Goal: Find specific page/section: Find specific page/section

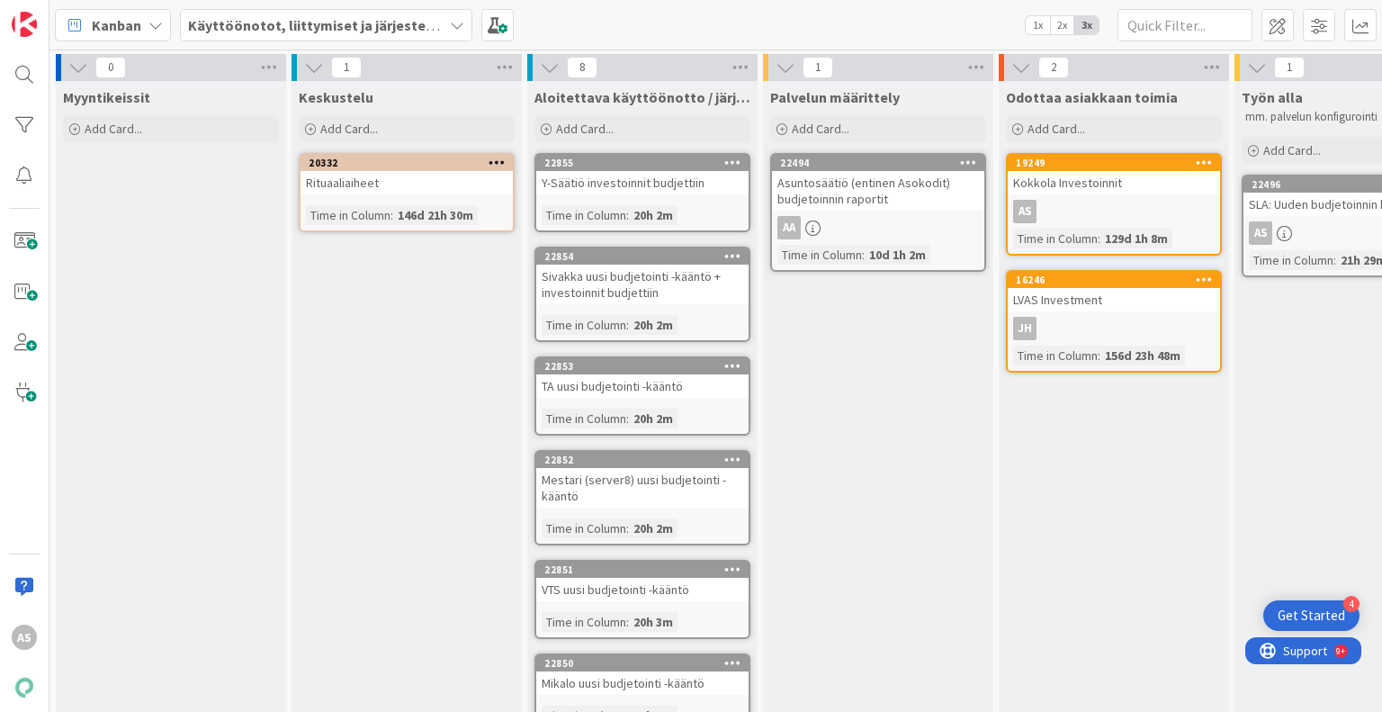
scroll to position [301, 0]
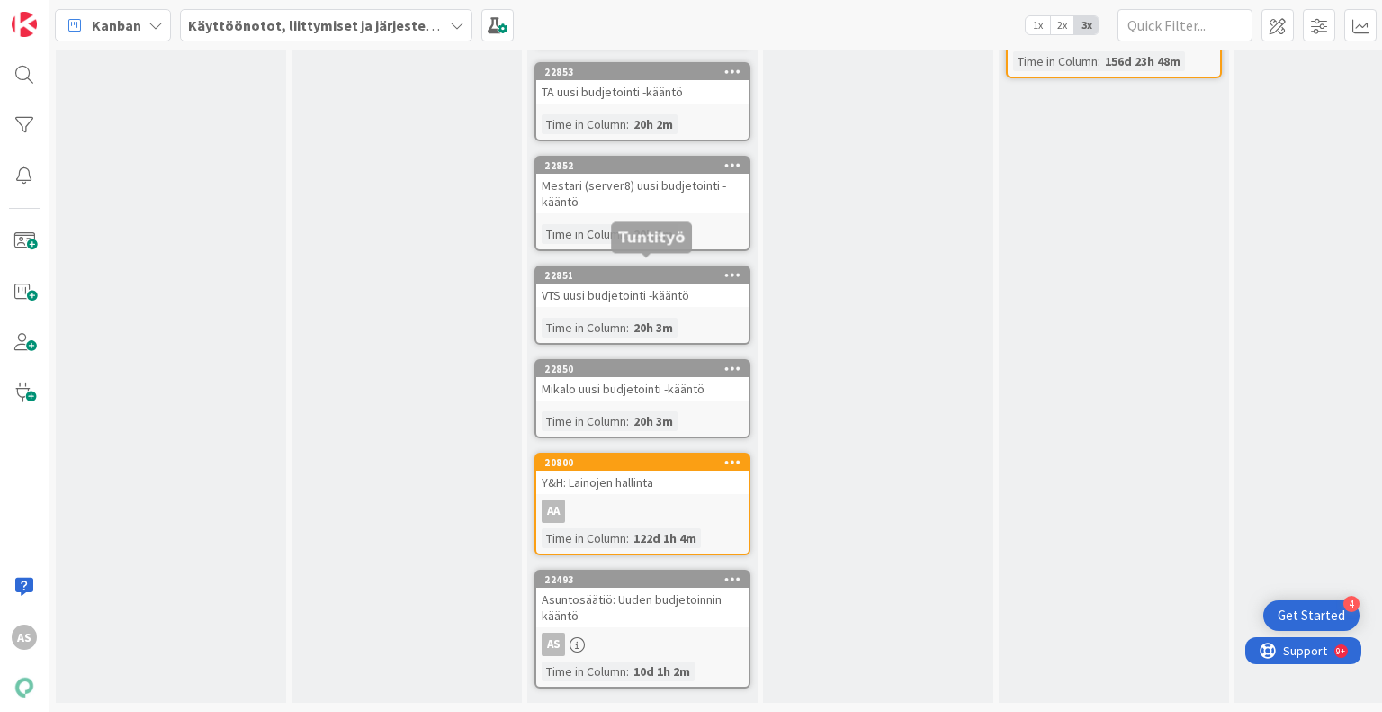
click at [616, 269] on div "22851" at bounding box center [646, 275] width 204 height 13
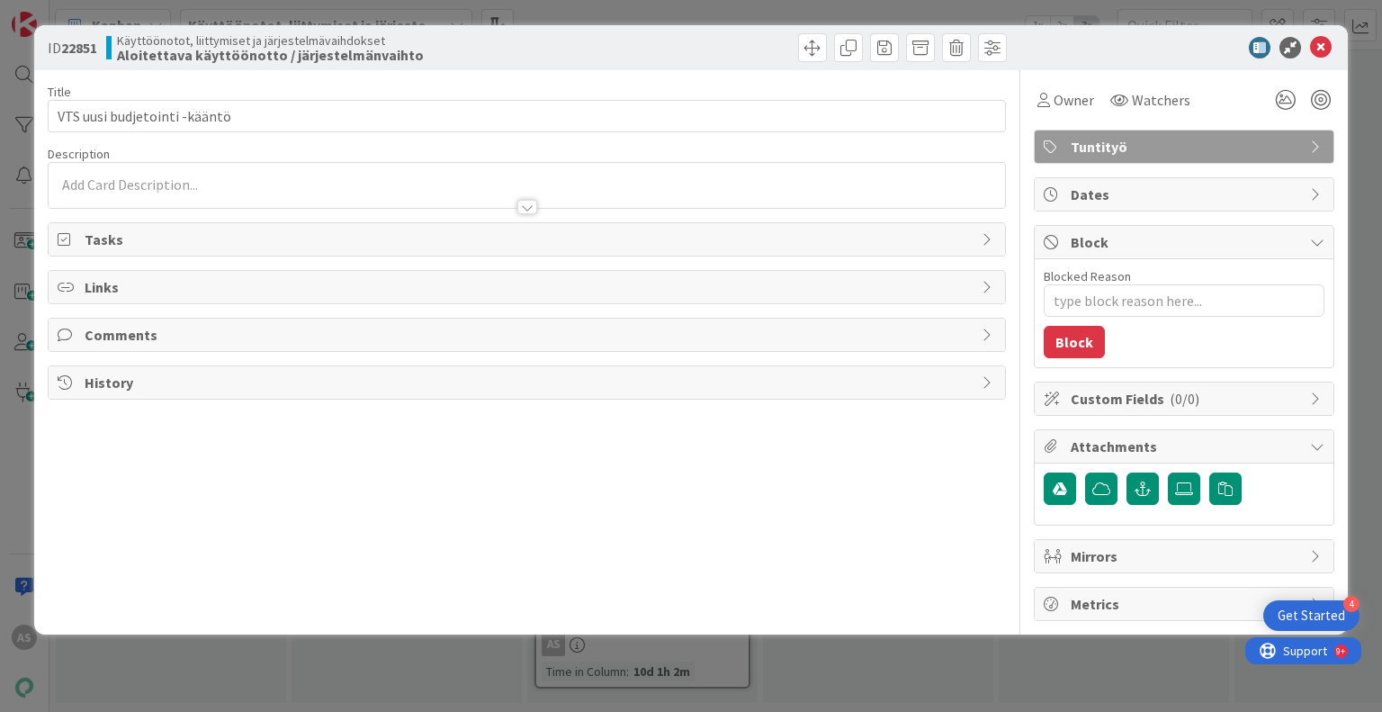
type textarea "x"
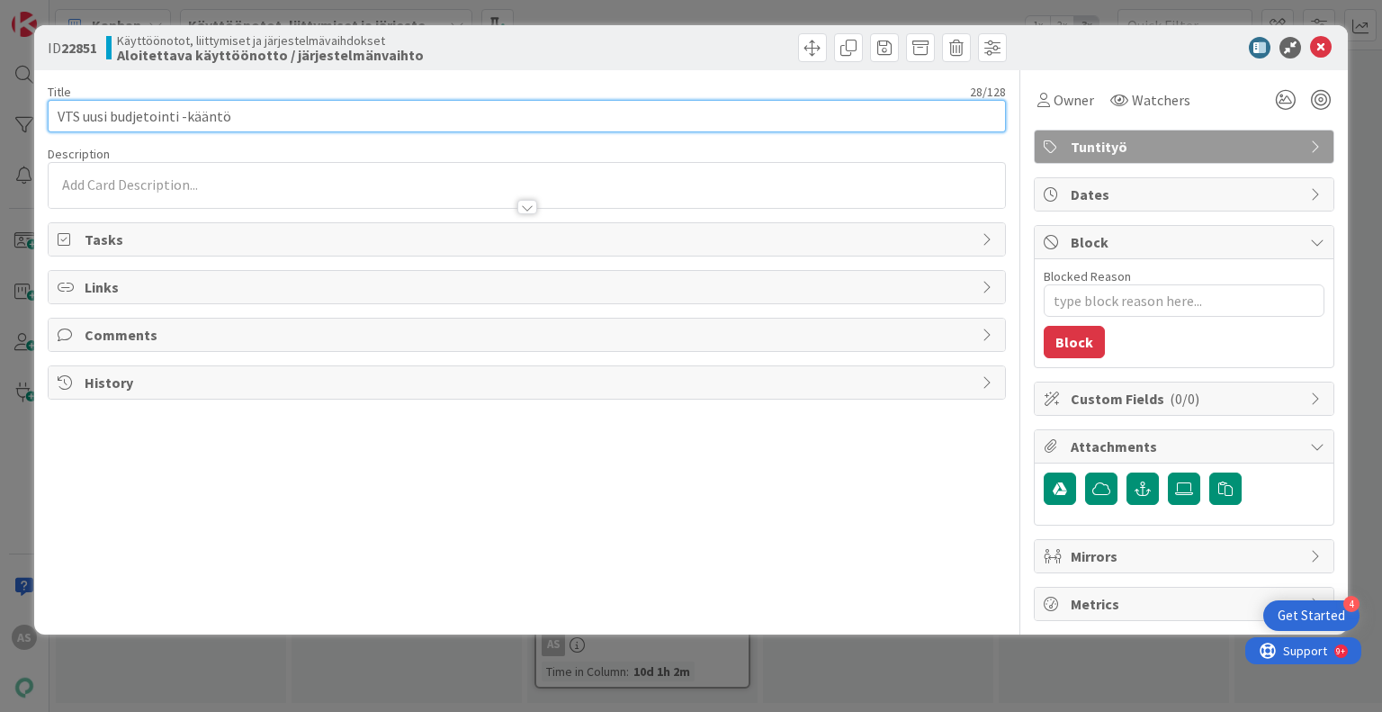
click at [162, 123] on input "VTS uusi budjetointi -kääntö" at bounding box center [526, 116] width 957 height 32
drag, startPoint x: 262, startPoint y: 120, endPoint x: 97, endPoint y: 124, distance: 164.7
click at [92, 120] on input "VTS uusi budjetointi -kääntö" at bounding box center [526, 116] width 957 height 32
type input "VTS urap"
type textarea "x"
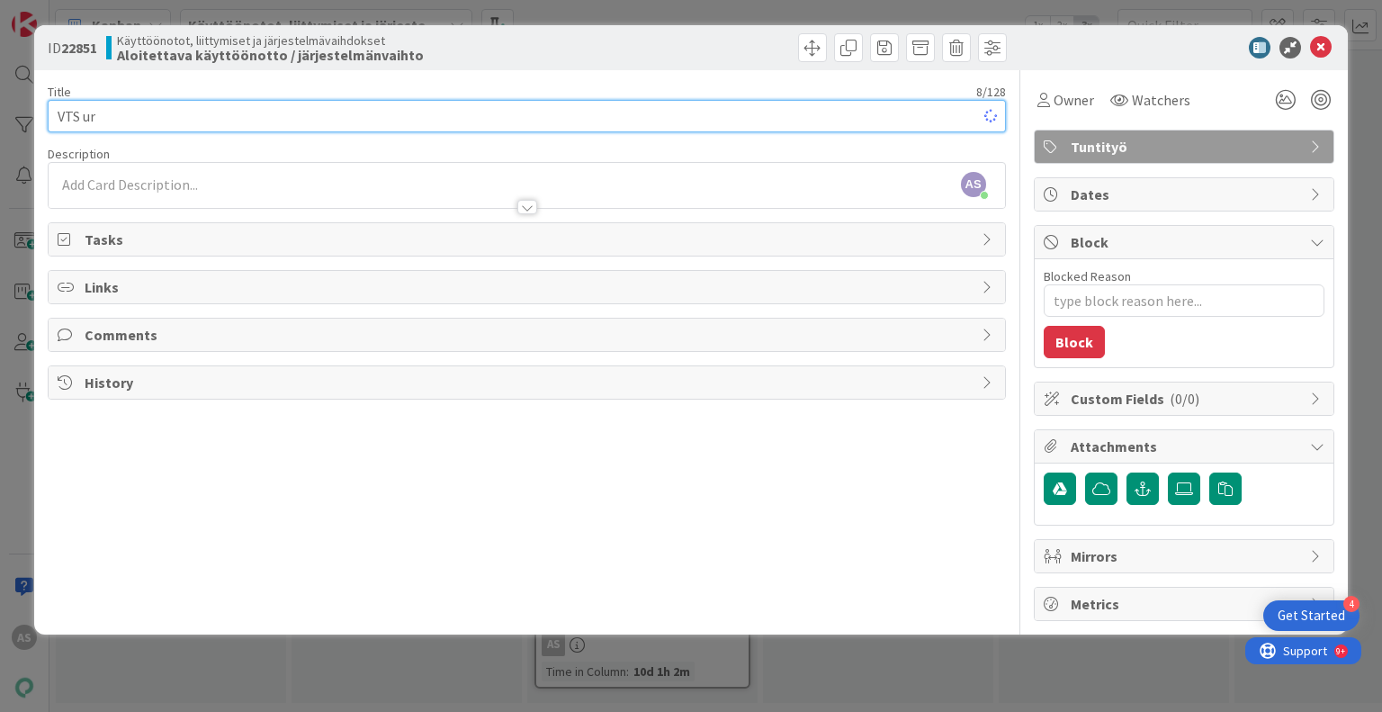
type input "VTS u"
type textarea "x"
type input "VTS raportit uuteen budjetointiin"
type textarea "x"
type input "VTS raportit uuteen budjetointiin"
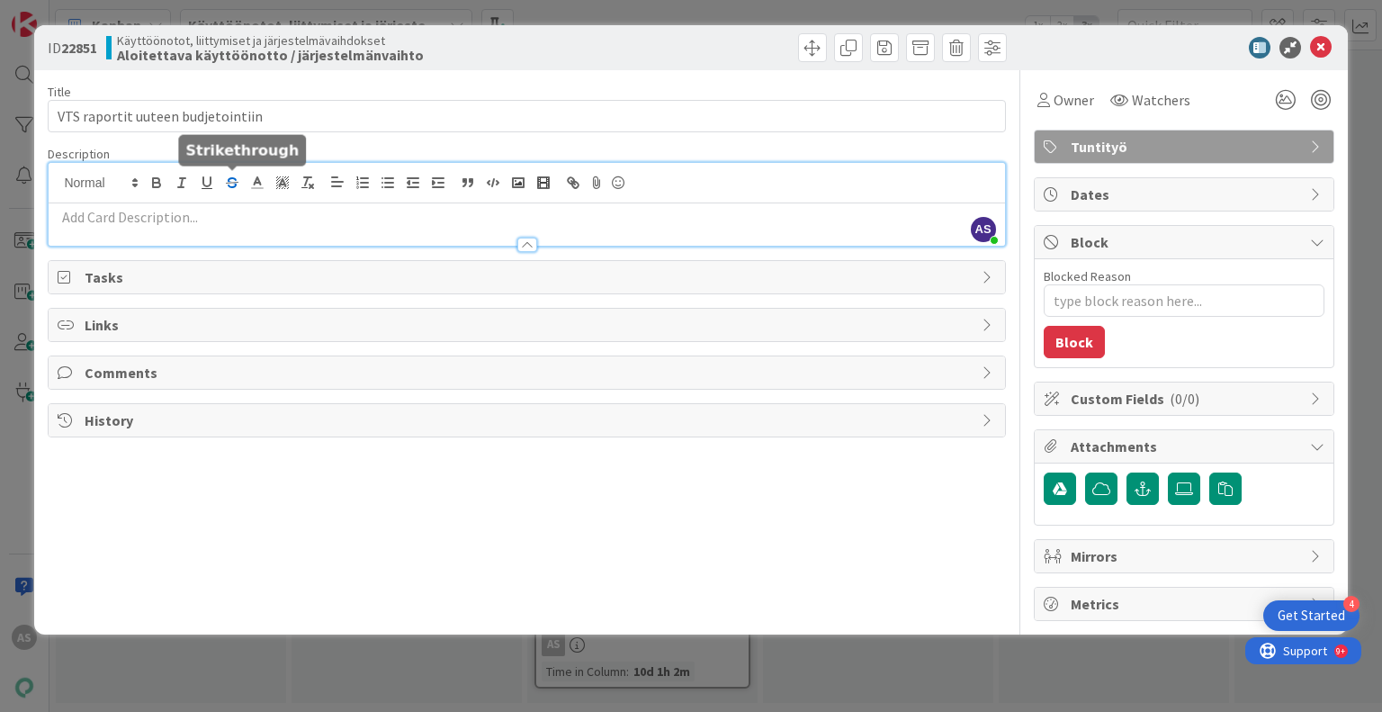
click at [243, 184] on div "AS [PERSON_NAME] just joined" at bounding box center [527, 204] width 956 height 83
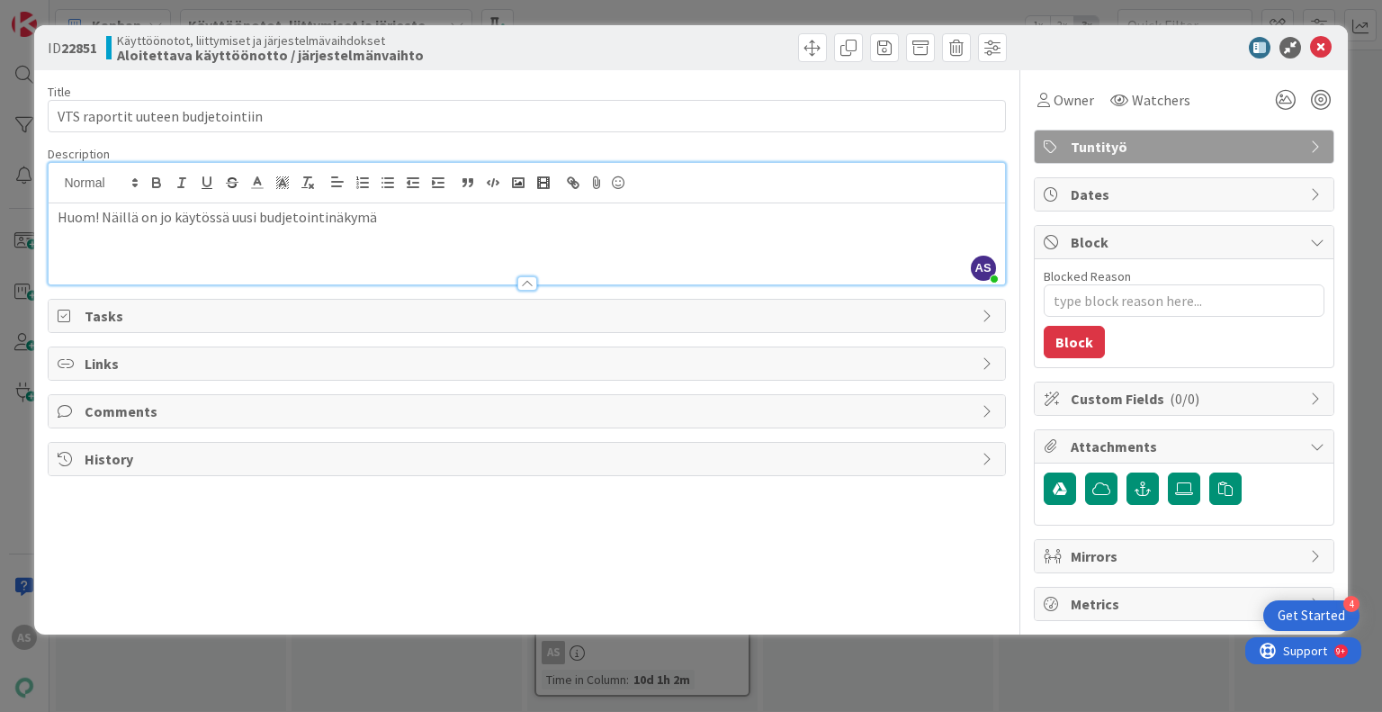
click at [914, 496] on div "Title 33 / 128 VTS raportit uuteen budjetointiin Description AS [PERSON_NAME] j…" at bounding box center [526, 345] width 957 height 551
click at [858, 249] on div "Huom! Näillä on jo käytössä uusi budjetointinäkymä" at bounding box center [527, 243] width 956 height 81
click at [930, 647] on div "ID 22851 Käyttöönotot, liittymiset ja järjestelmävaihdokset Aloitettava käyttöö…" at bounding box center [691, 356] width 1382 height 712
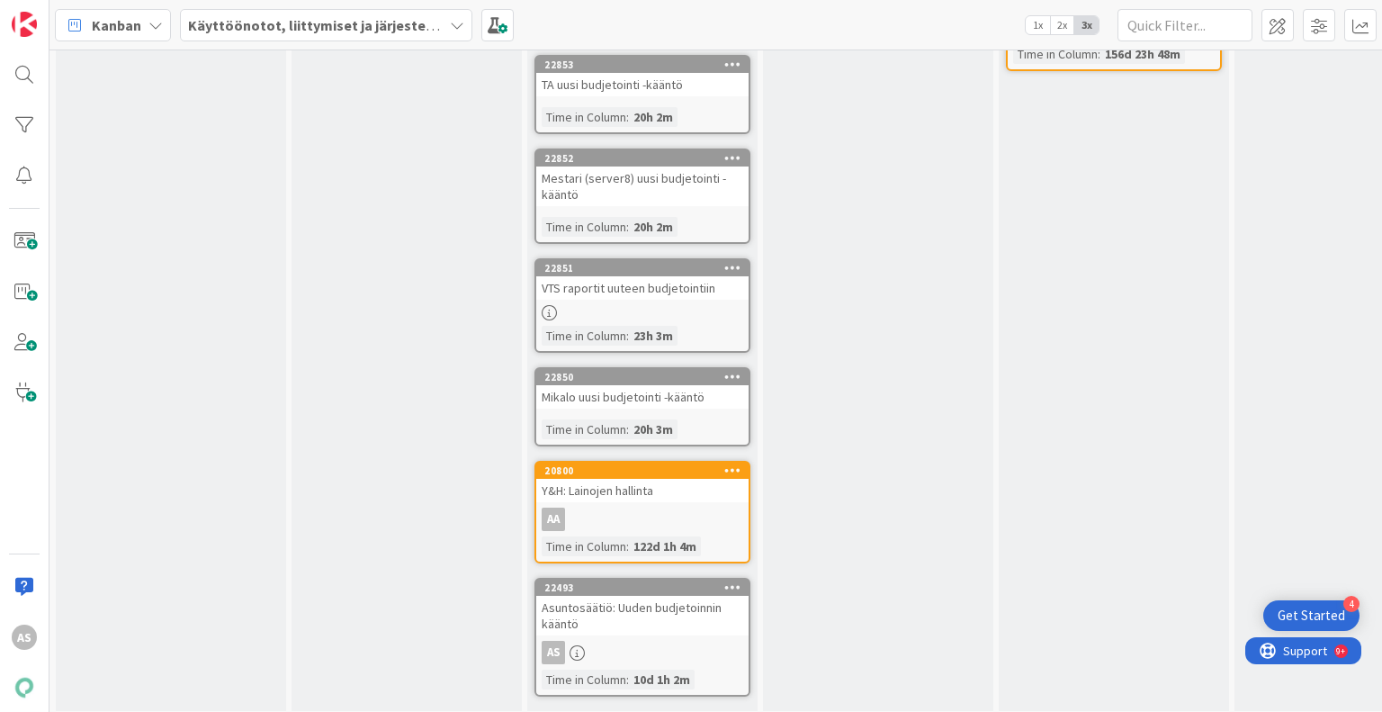
click at [616, 276] on div "VTS raportit uuteen budjetointiin" at bounding box center [642, 287] width 212 height 23
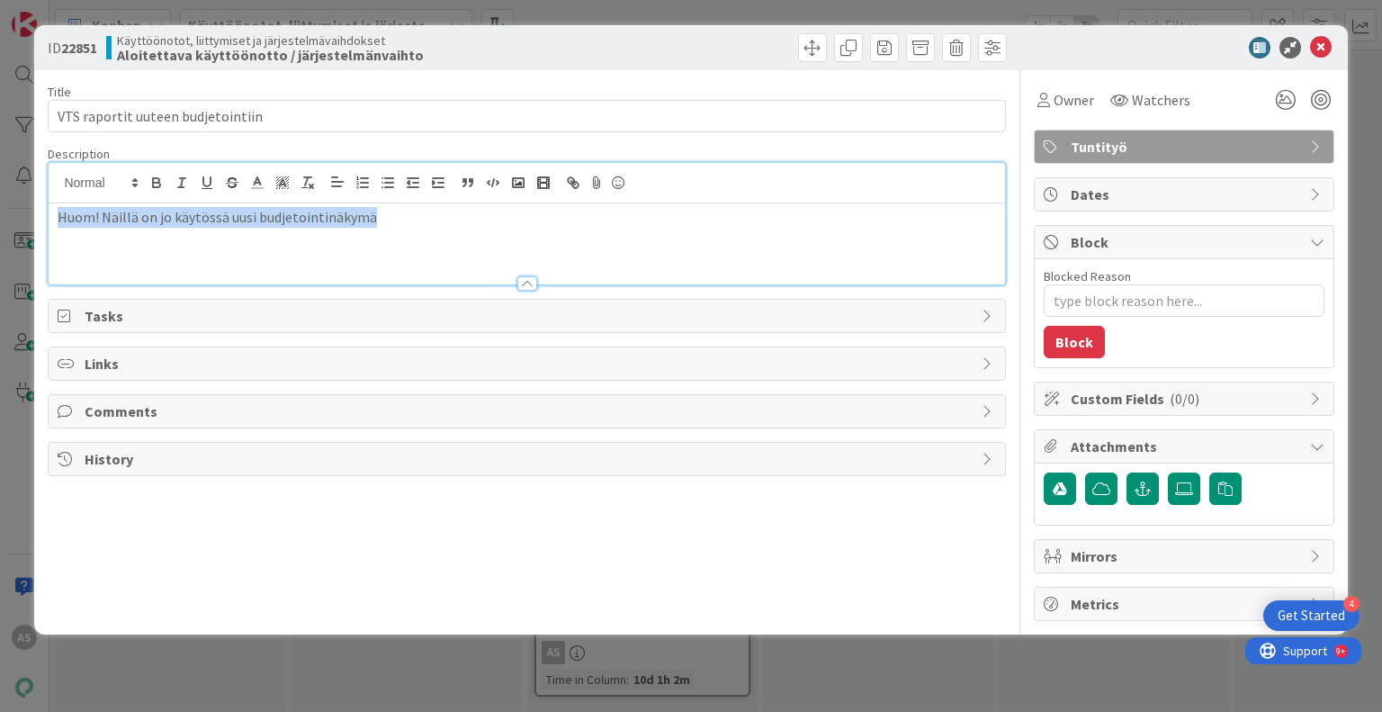
drag, startPoint x: 423, startPoint y: 202, endPoint x: 0, endPoint y: 184, distance: 423.3
click at [0, 184] on div "ID 22851 Käyttöönotot, liittymiset ja järjestelmävaihdokset Aloitettava käyttöö…" at bounding box center [691, 356] width 1382 height 712
copy p "Huom! Näillä on jo käytössä uusi budjetointinäkymä"
click at [1318, 49] on icon at bounding box center [1321, 48] width 22 height 22
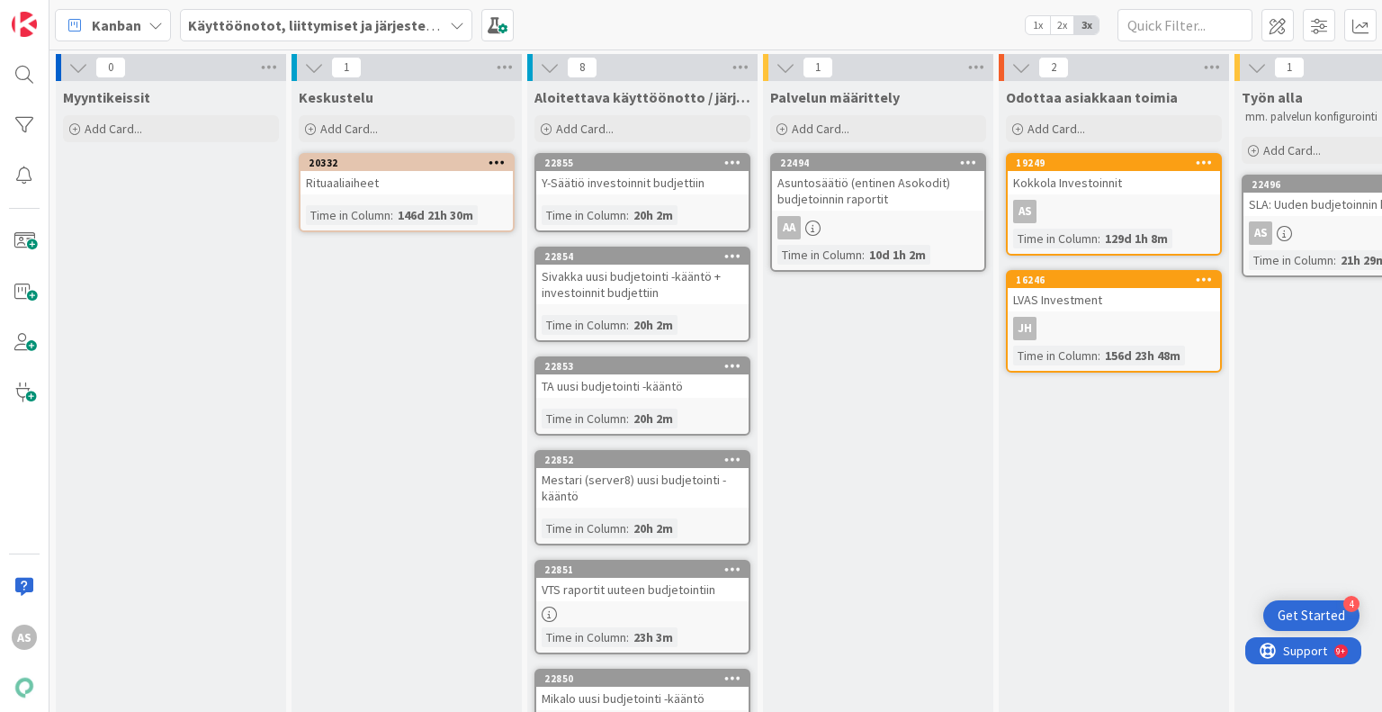
click at [641, 263] on div "22854 Sivakka uusi budjetointi -kääntö + investoinnit budjettiin" at bounding box center [642, 276] width 212 height 56
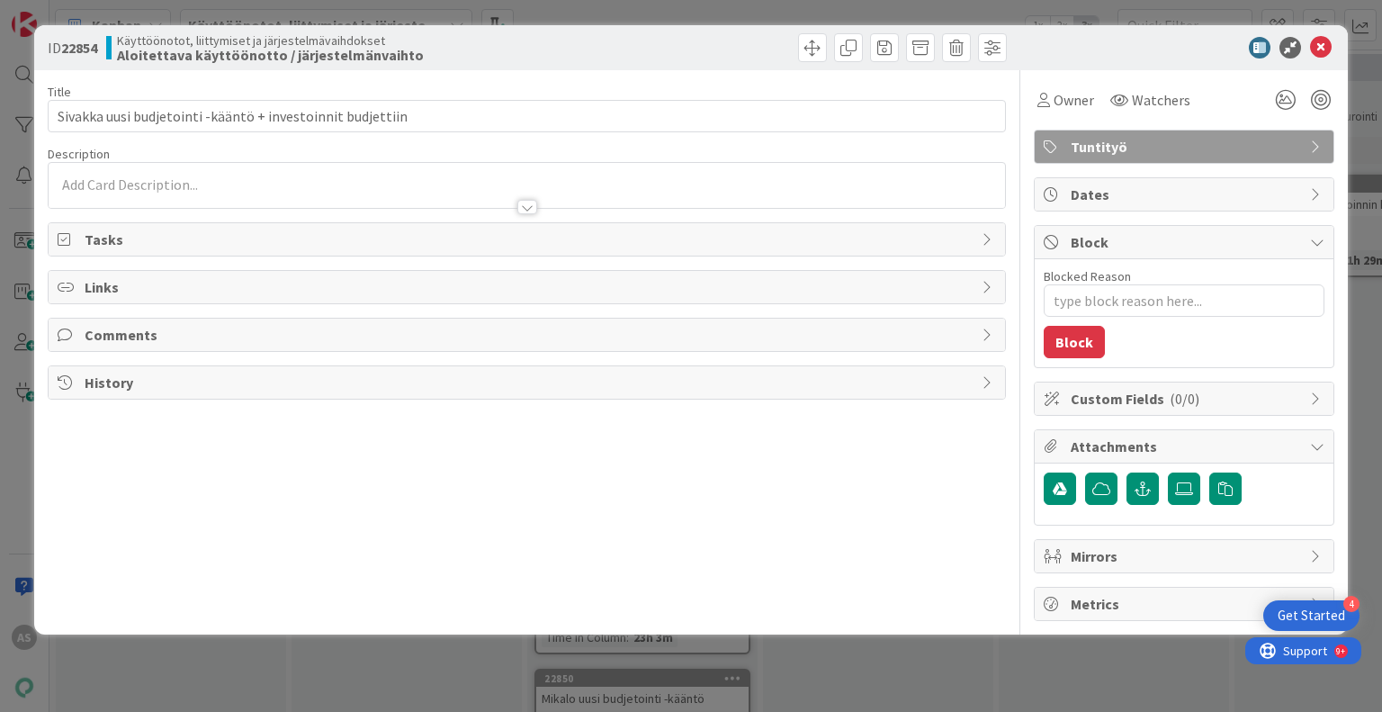
click at [306, 190] on div at bounding box center [527, 198] width 956 height 19
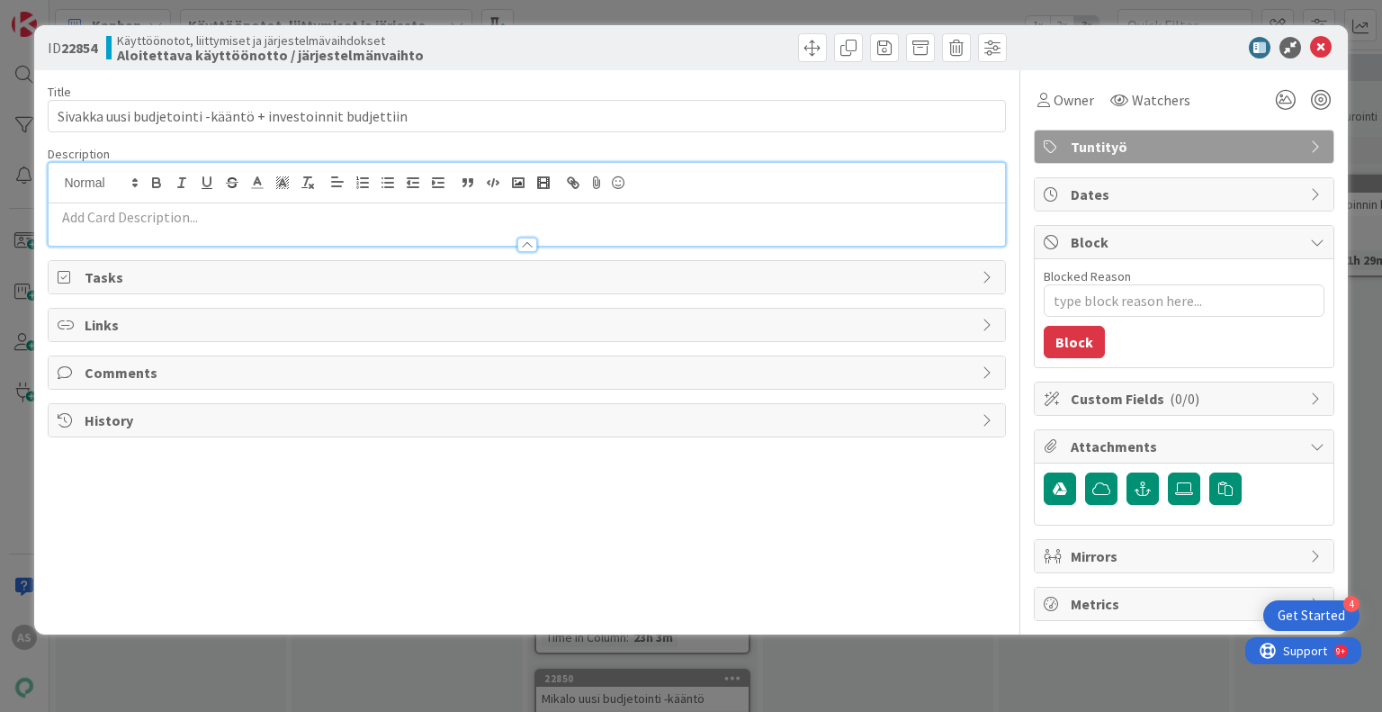
click at [277, 219] on p at bounding box center [527, 217] width 938 height 21
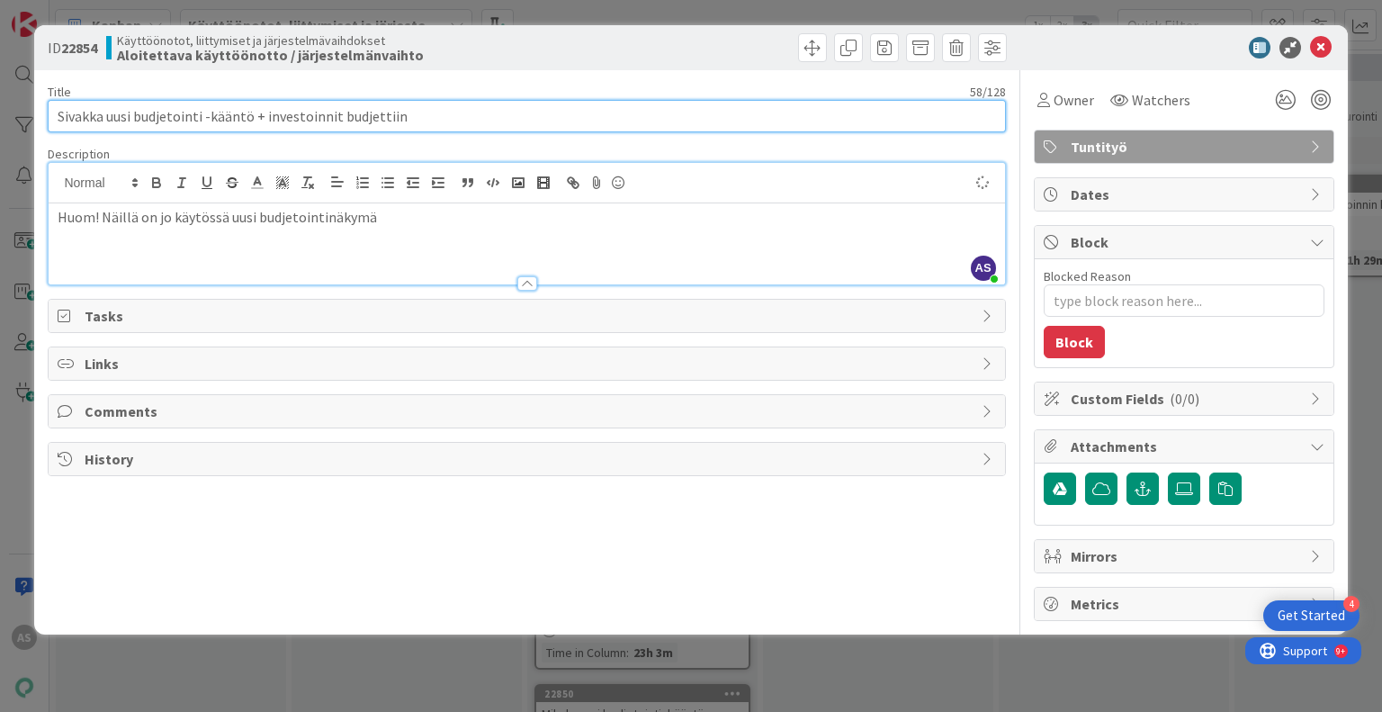
type textarea "x"
drag, startPoint x: 414, startPoint y: 118, endPoint x: 106, endPoint y: 133, distance: 308.1
click at [106, 133] on div "Title 58 / 128 Sivakka uusi budjetointi -kääntö + investoinnit budjettiin Descr…" at bounding box center [526, 345] width 957 height 551
type input "[PERSON_NAME] raportit uuteen budjetointiin"
type textarea "x"
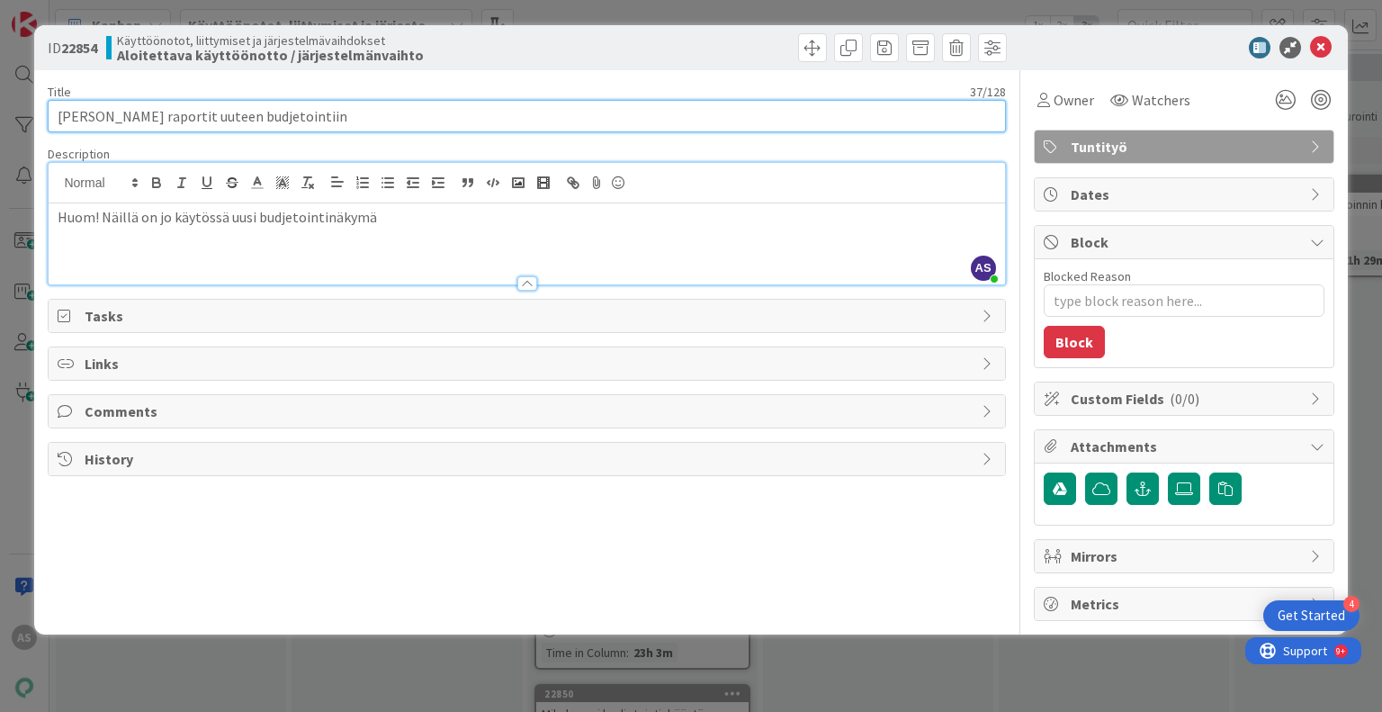
click at [102, 116] on input "[PERSON_NAME] raportit uuteen budjetointiin" at bounding box center [526, 116] width 957 height 32
type input "Sivakka - raportit uuteen budjetointiin"
type textarea "x"
type input "Sivakka - raportit uuteen budjetointiin"
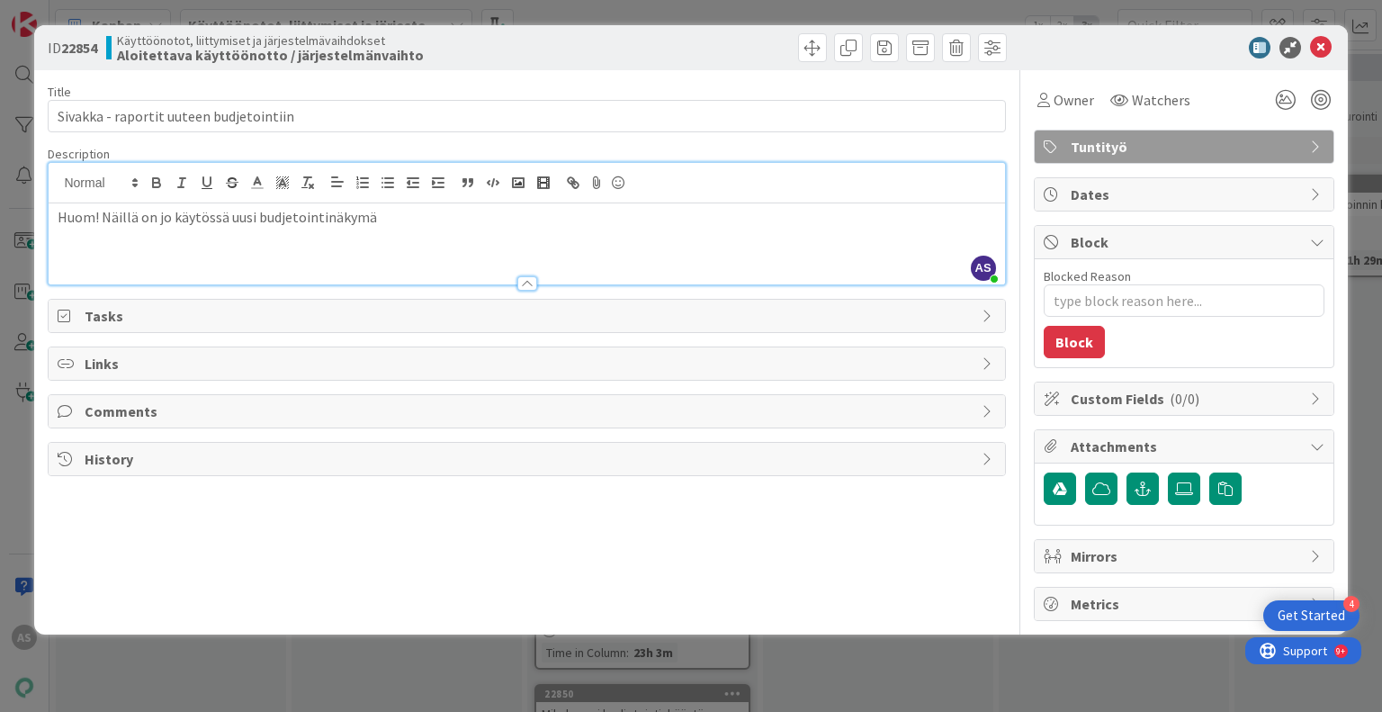
click at [1361, 346] on div "ID 22854 Käyttöönotot, liittymiset ja järjestelmävaihdokset Aloitettava käyttöö…" at bounding box center [691, 356] width 1382 height 712
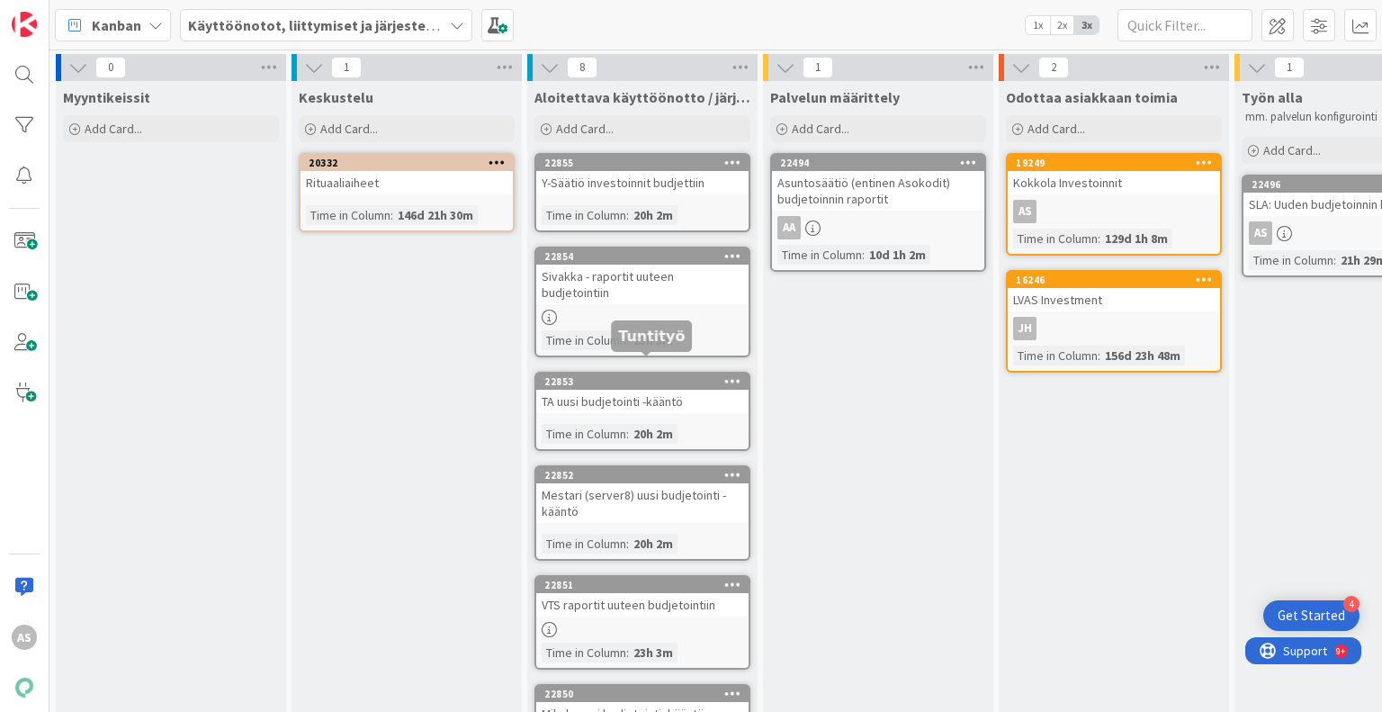
click at [658, 375] on div "22853" at bounding box center [646, 381] width 204 height 13
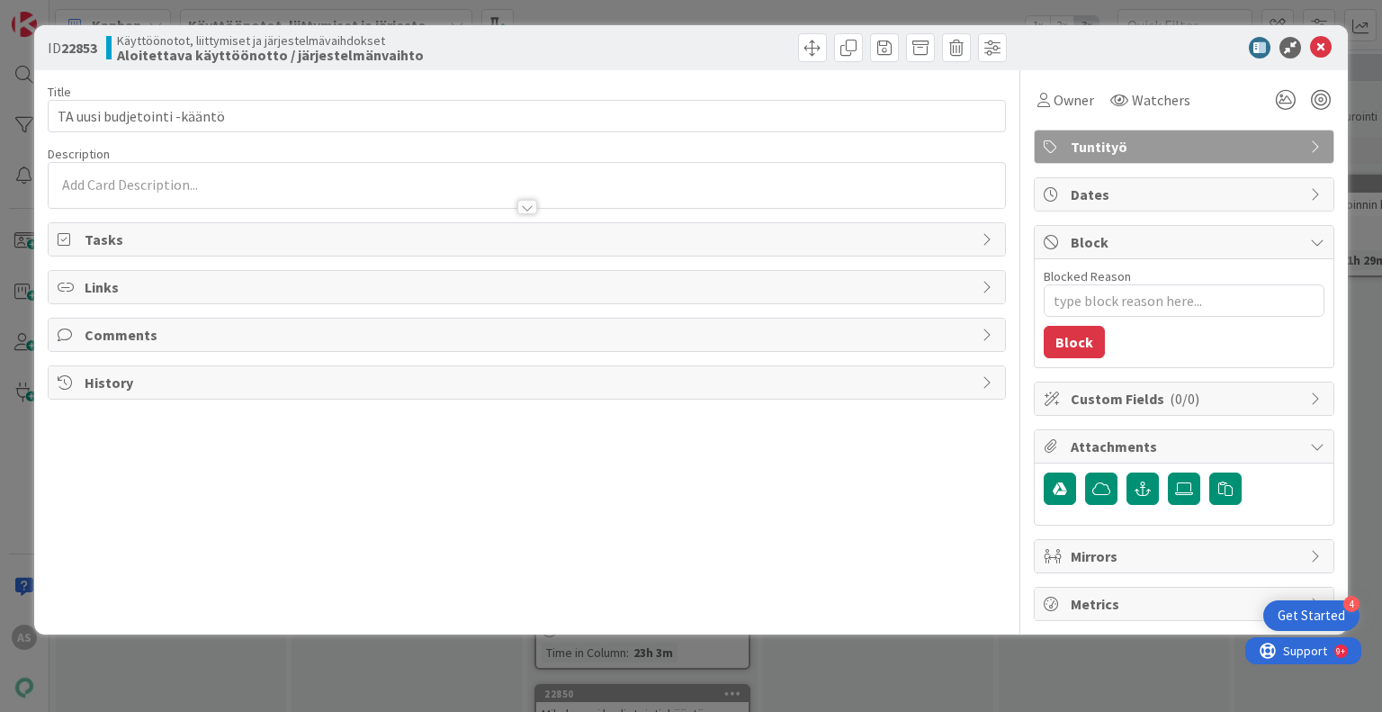
type textarea "x"
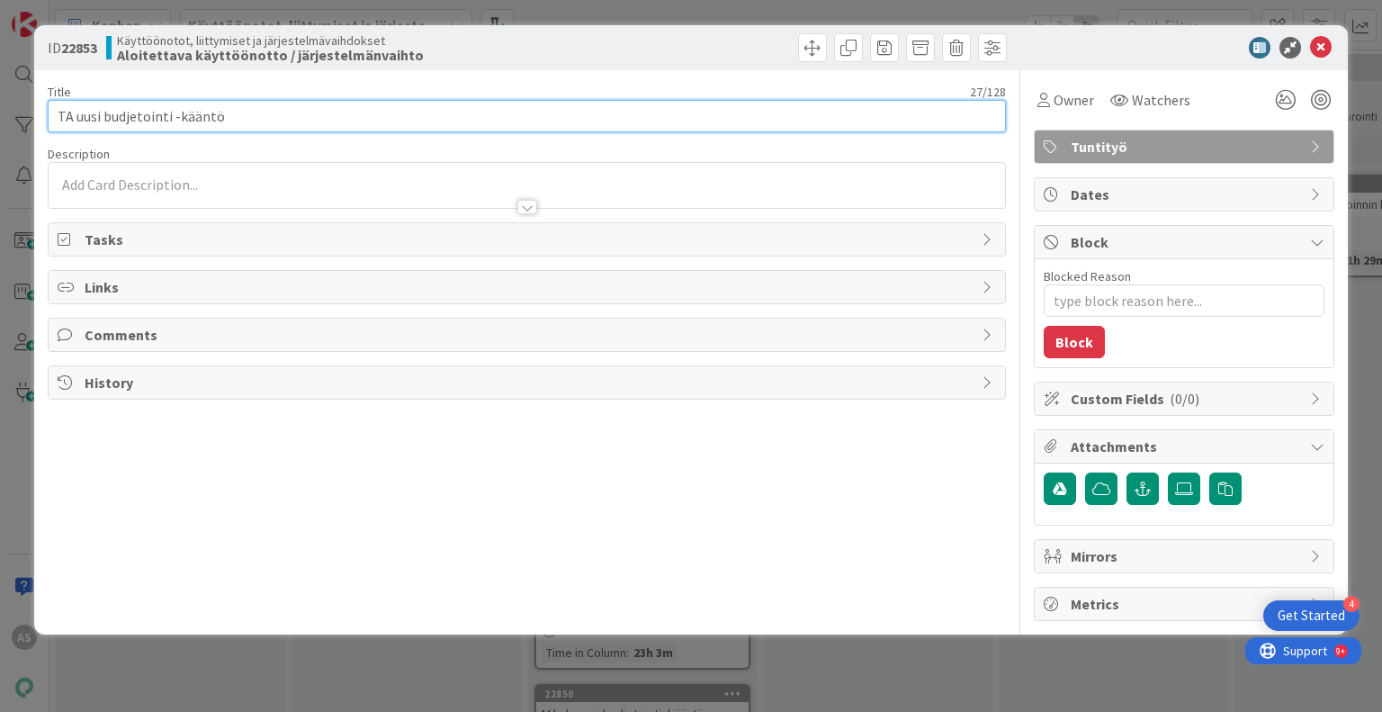
click at [82, 125] on input "TA uusi budjetointi -kääntö" at bounding box center [526, 116] width 957 height 32
type input "TA - uusi budjetointi -kääntö"
type textarea "x"
type input "TA - uusi budjetointi -kääntö"
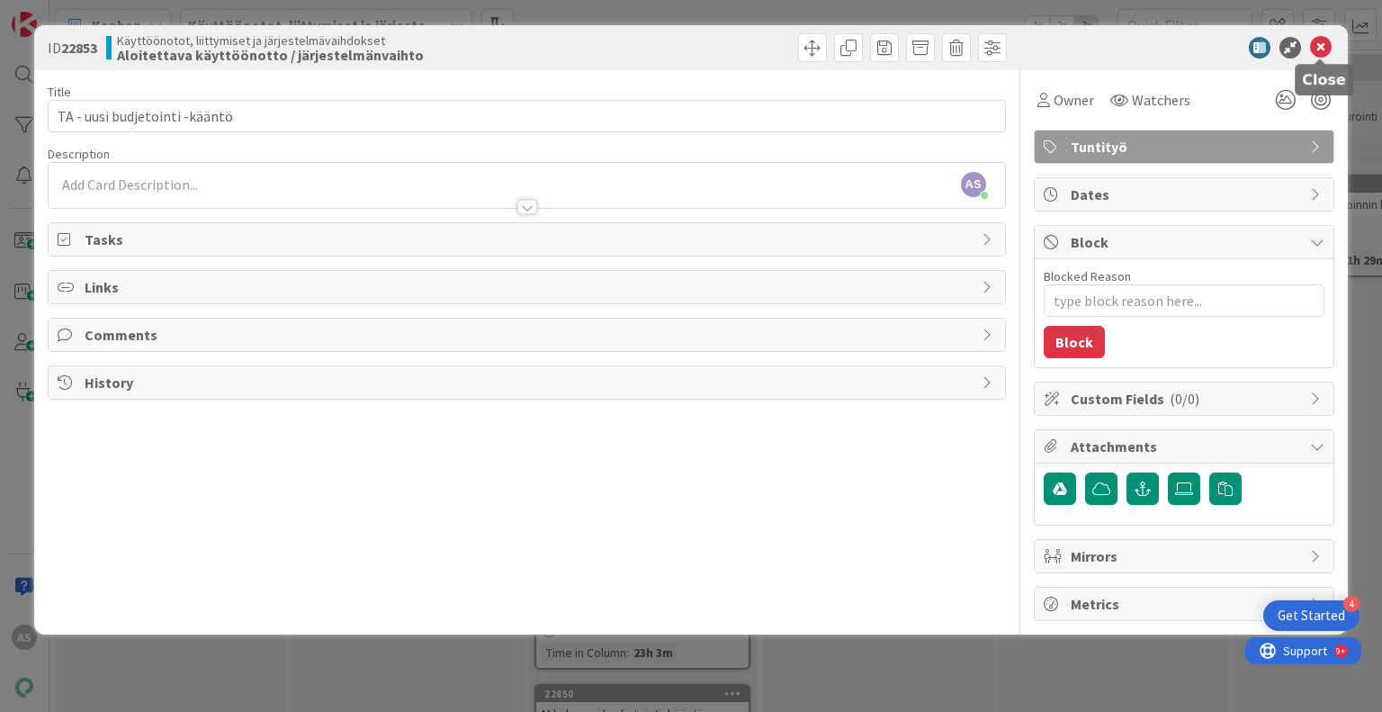
click at [1330, 45] on icon at bounding box center [1321, 48] width 22 height 22
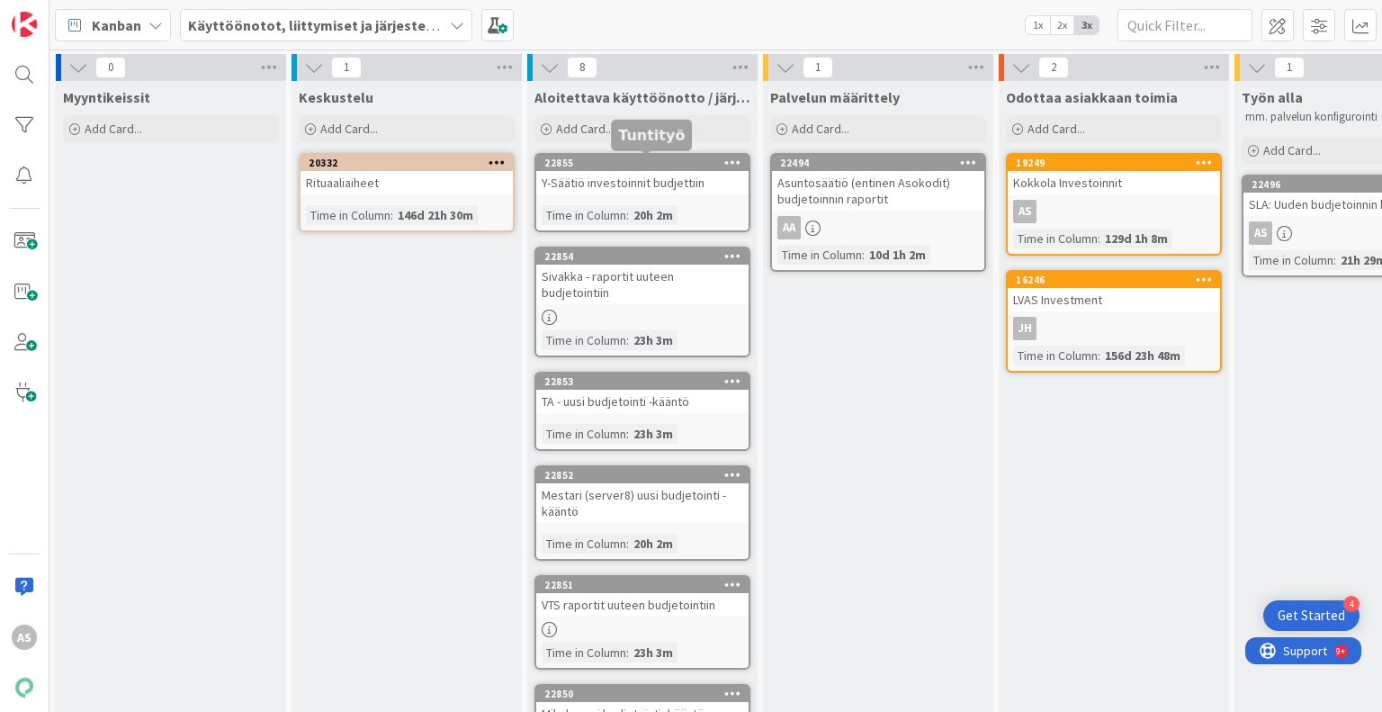
click at [666, 168] on div "22855" at bounding box center [642, 163] width 212 height 16
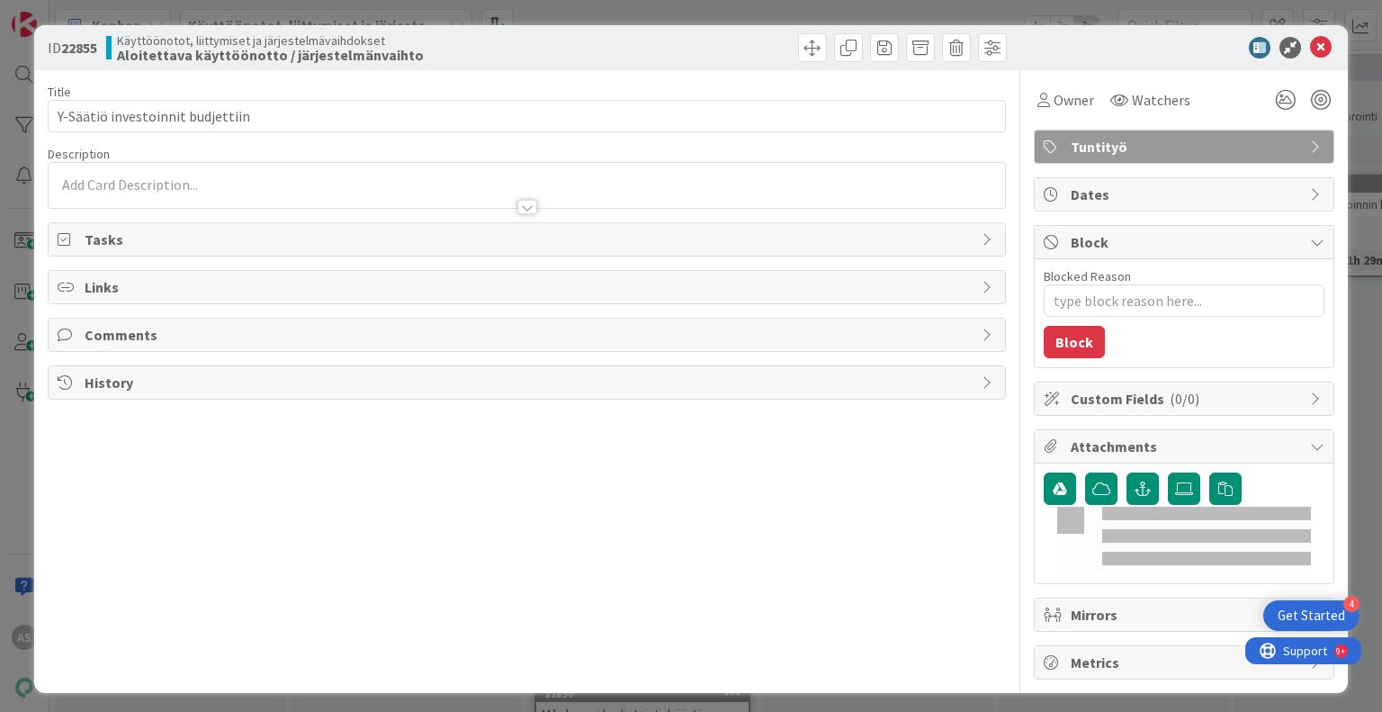
type textarea "x"
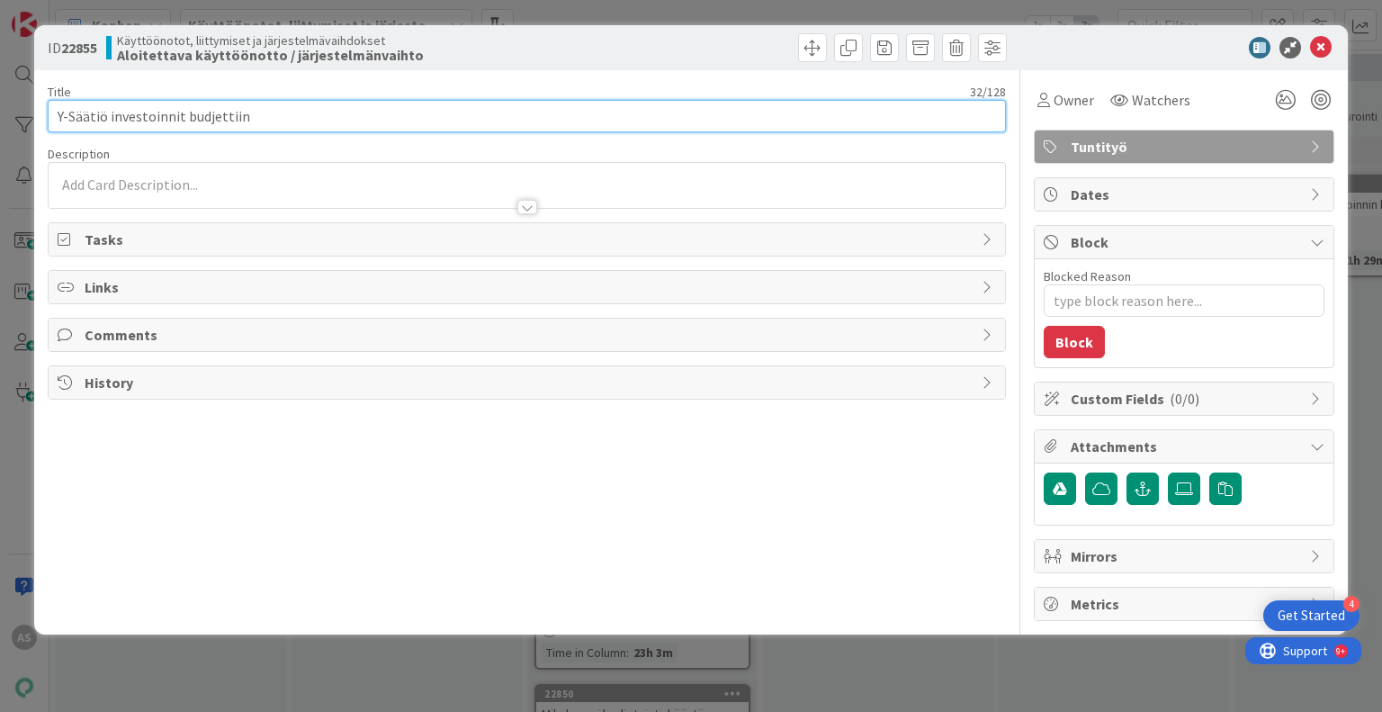
click at [109, 118] on input "Y-Säätiö investoinnit budjettiin" at bounding box center [526, 116] width 957 height 32
type input "Y-Säätiö - investoinnit budjettiin"
type textarea "x"
type input "Y-Säätiö - Investoinnit budjettiin"
type textarea "x"
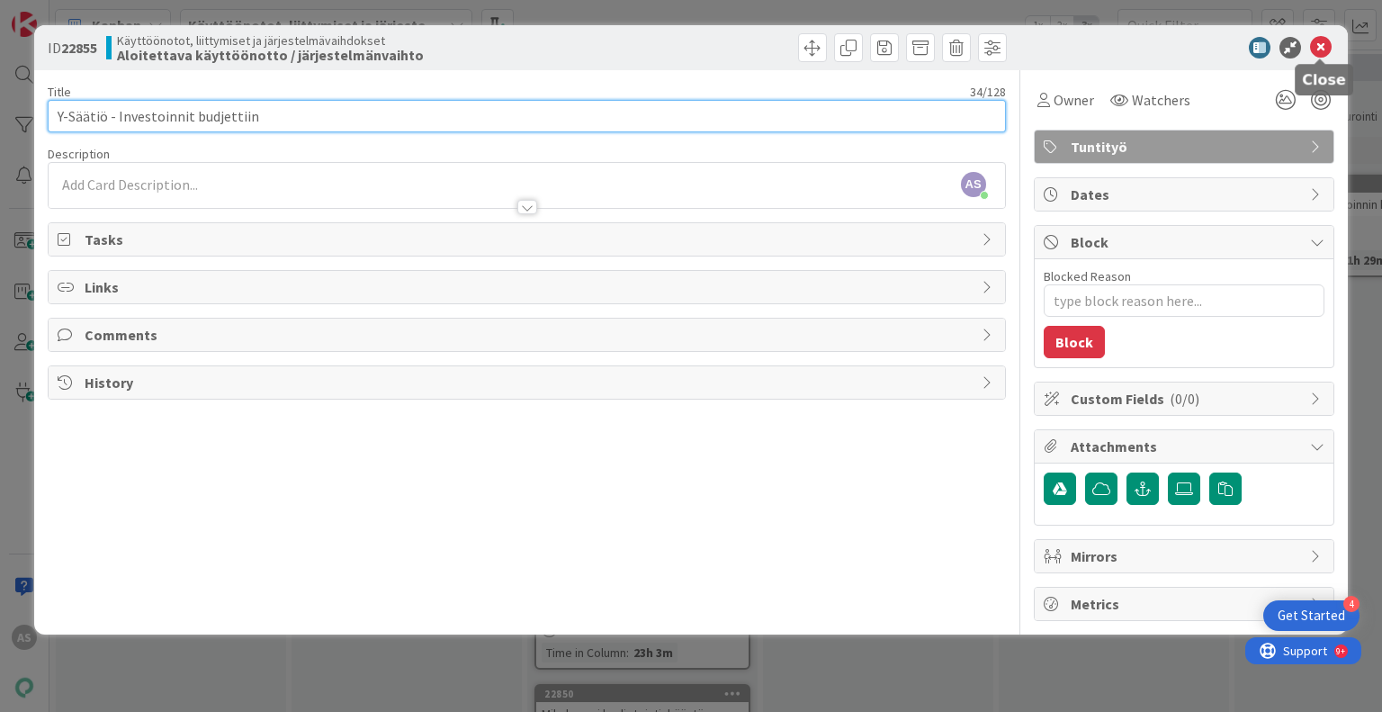
type input "Y-Säätiö - Investoinnit budjettiin"
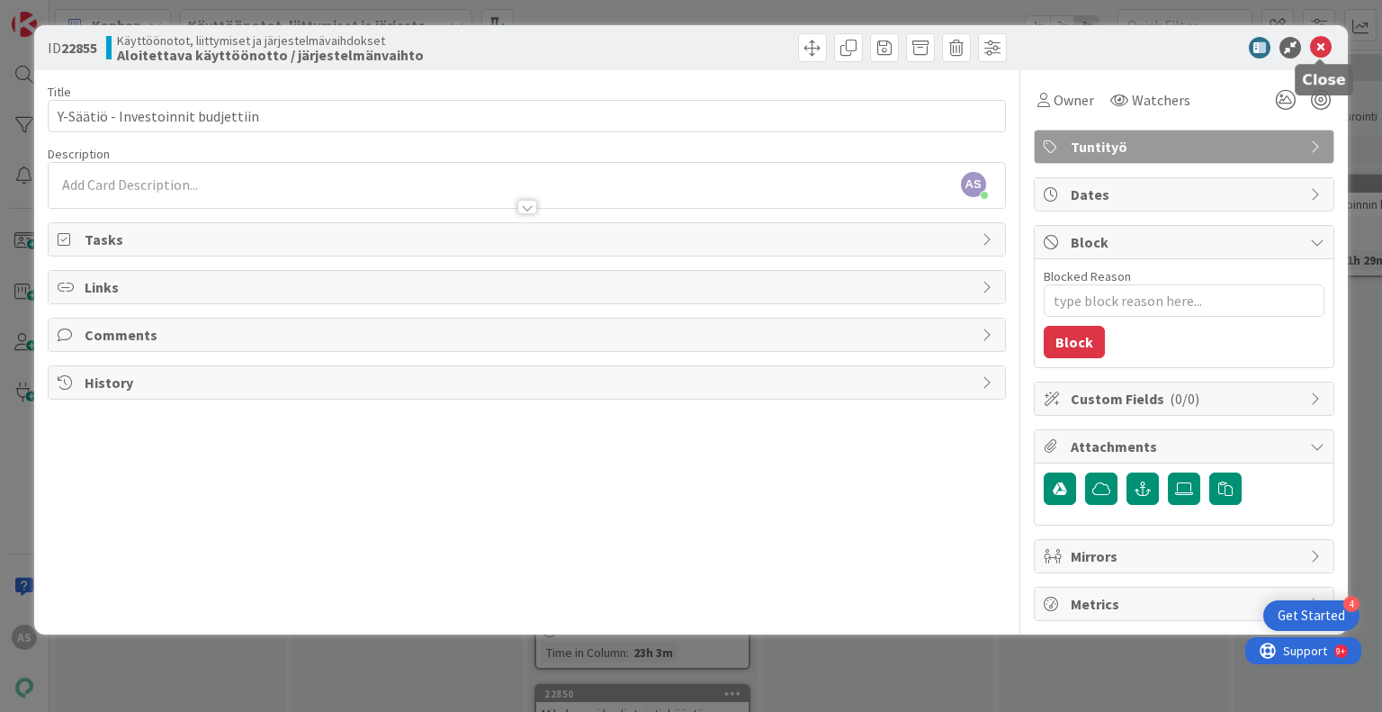
click at [1310, 47] on icon at bounding box center [1321, 48] width 22 height 22
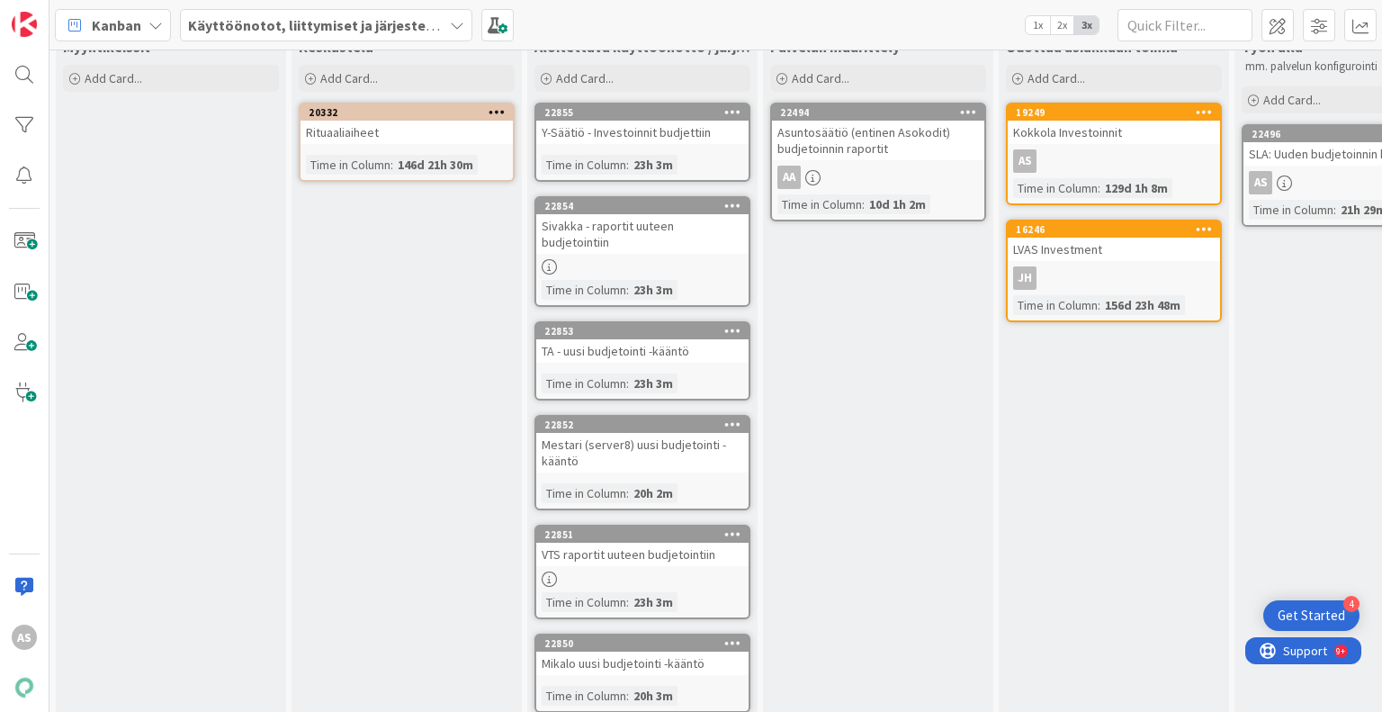
scroll to position [90, 0]
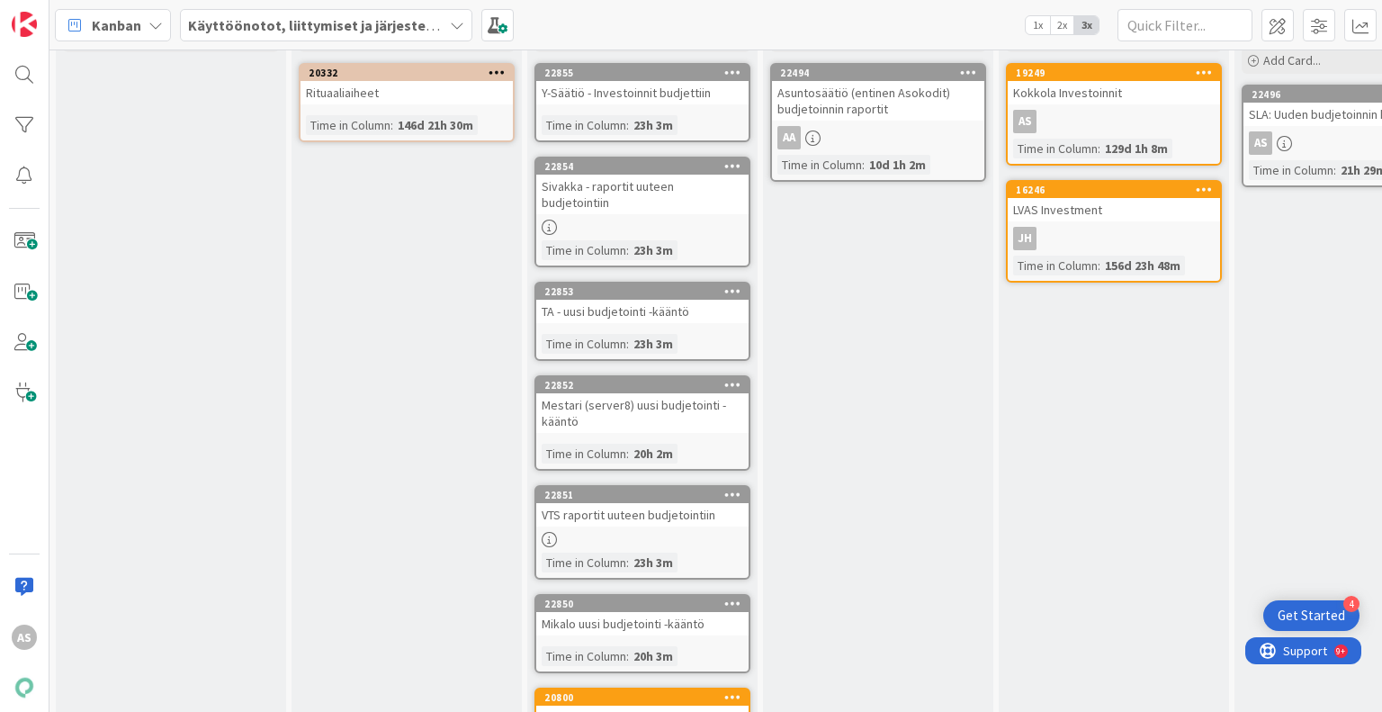
click at [686, 503] on div "VTS raportit uuteen budjetointiin" at bounding box center [642, 514] width 212 height 23
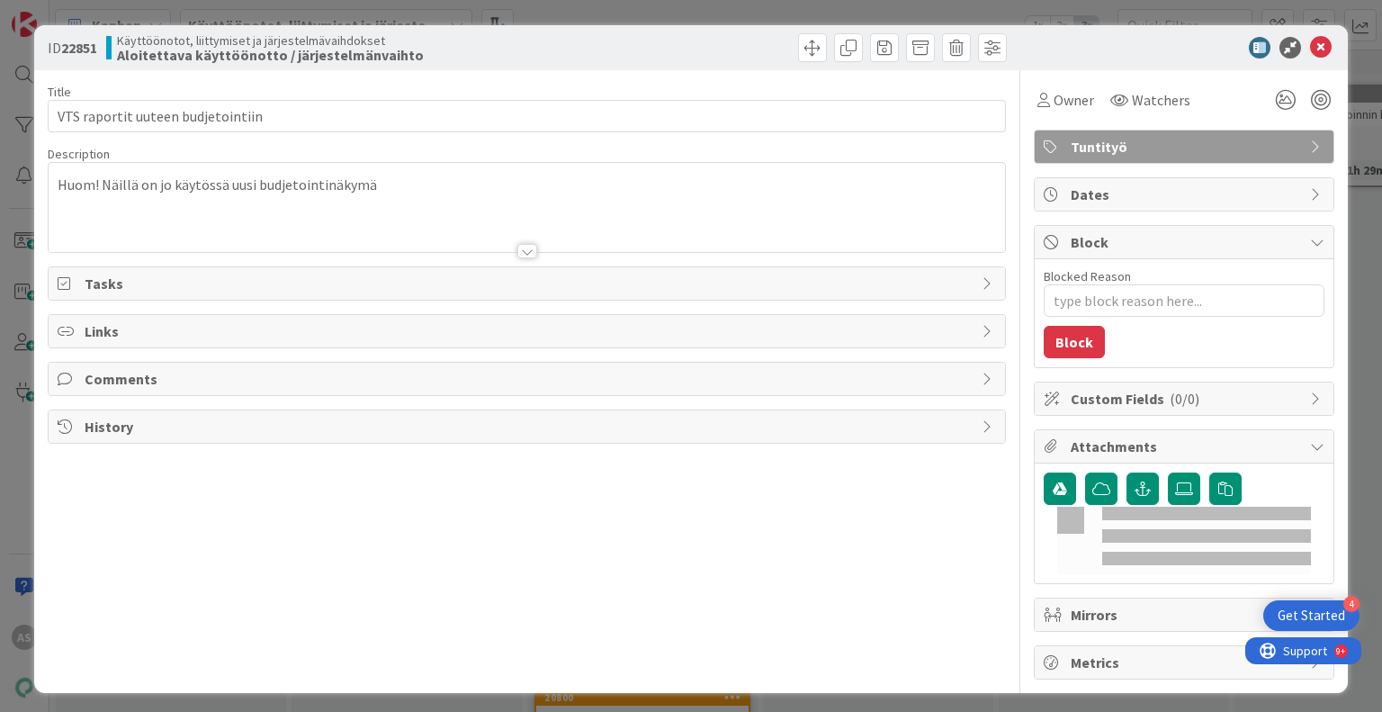
type textarea "x"
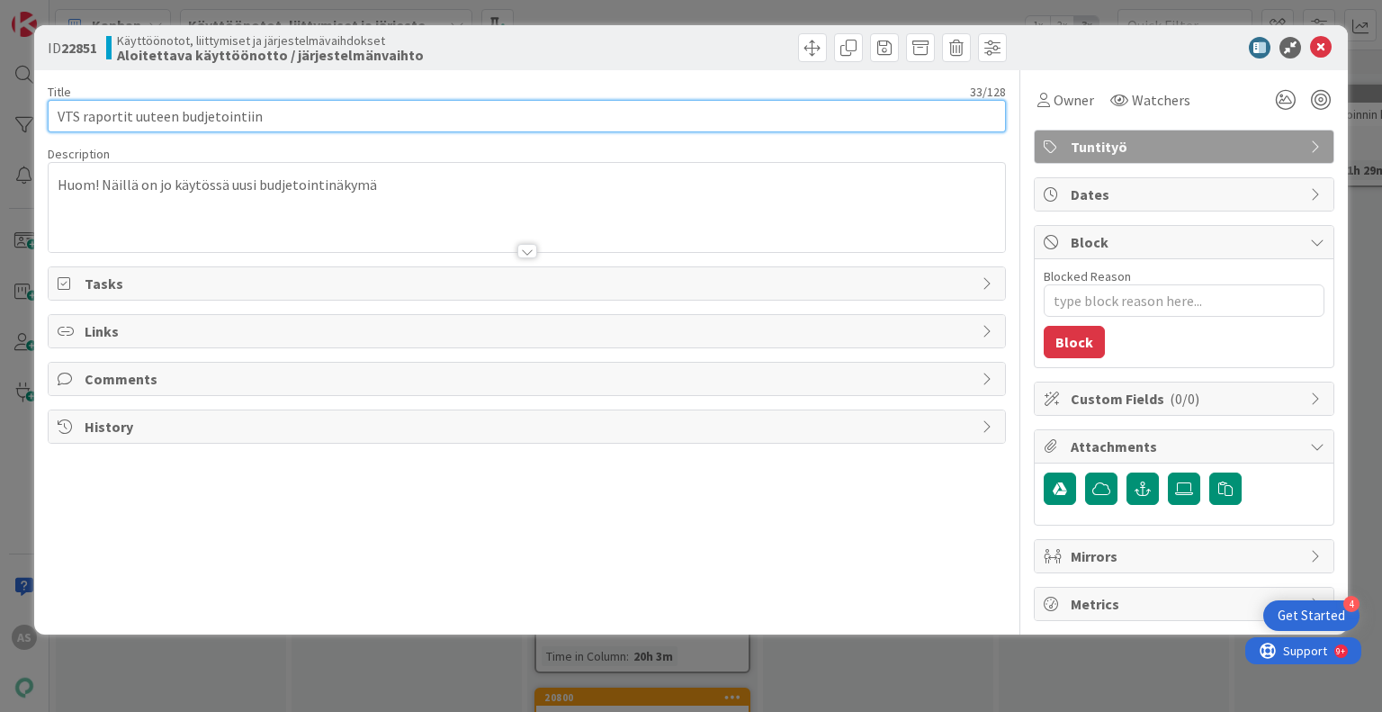
click at [113, 130] on input "VTS raportit uuteen budjetointiin" at bounding box center [526, 116] width 957 height 32
click at [83, 118] on input "VTS raportit uuteen budjetointiin" at bounding box center [526, 116] width 957 height 32
type input "VTS - raportit uuteen budjetointiin"
type textarea "x"
type input "VTS - raportit uuteen budjetointiin"
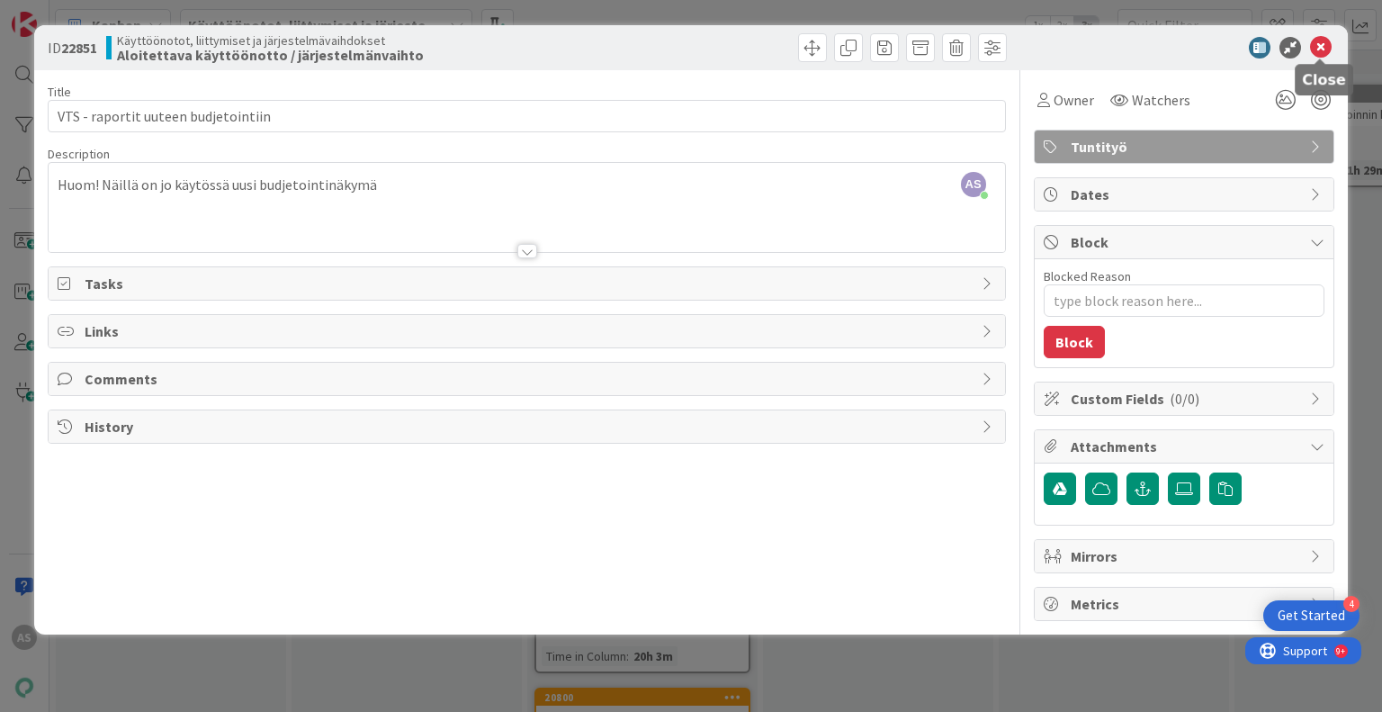
click at [1321, 51] on icon at bounding box center [1321, 48] width 22 height 22
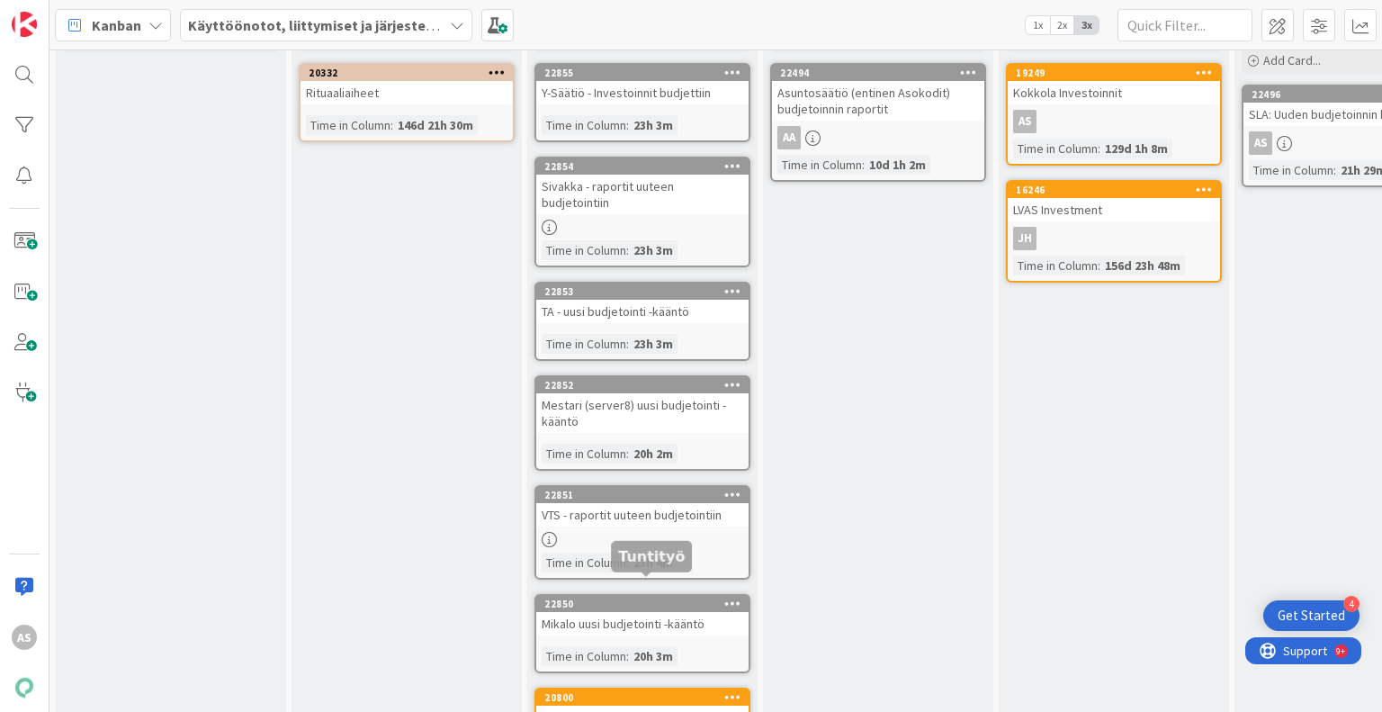
click at [636, 598] on div "22850" at bounding box center [646, 604] width 204 height 13
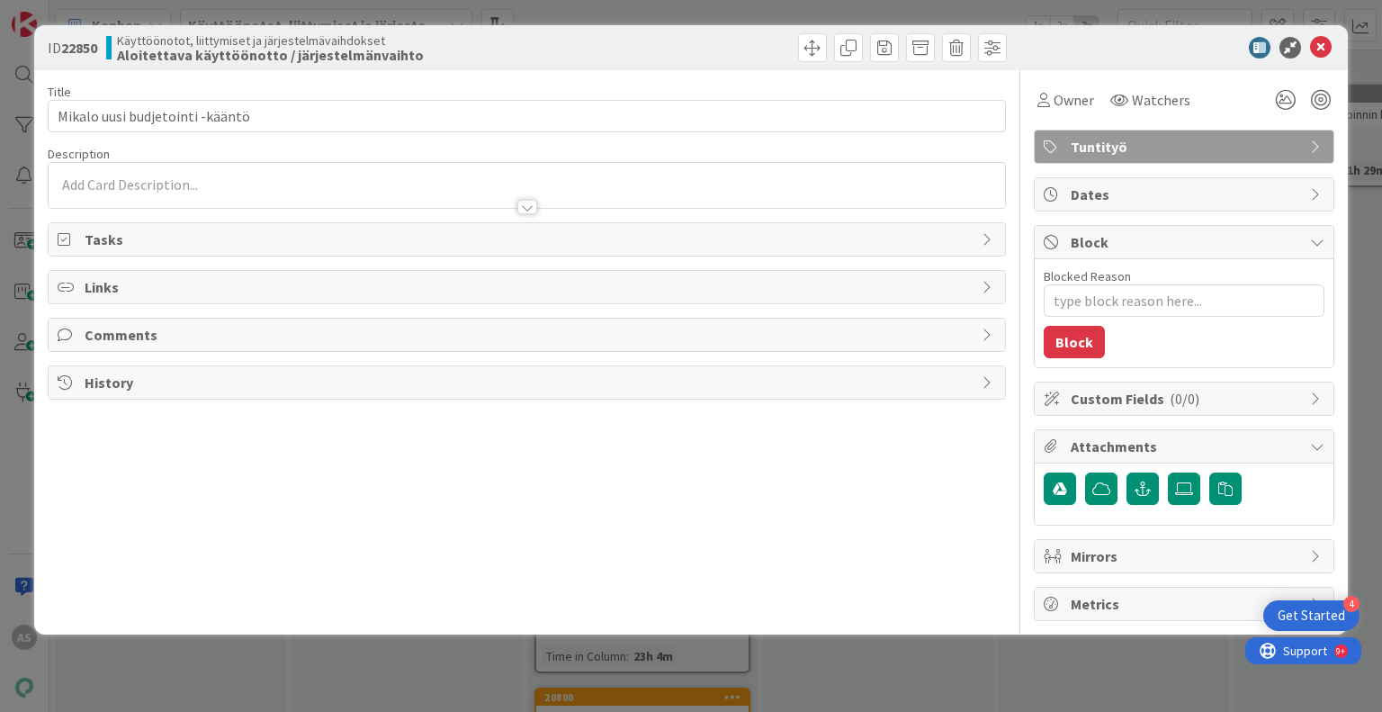
type textarea "x"
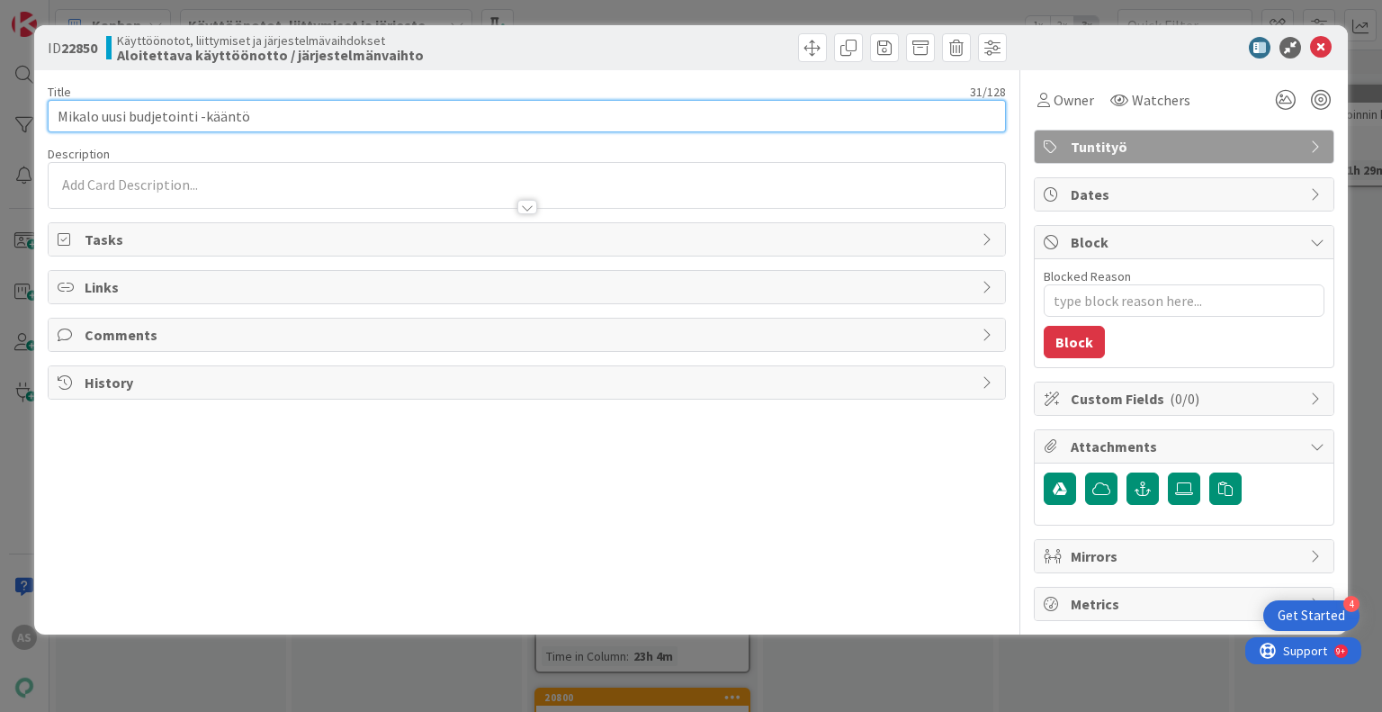
click at [97, 112] on input "Mikalo uusi budjetointi -kääntö" at bounding box center [526, 116] width 957 height 32
type input "Mikalo - uusi budjetointi -kääntö"
type textarea "x"
type input "Mikalo - uusi budjetointi -kääntö"
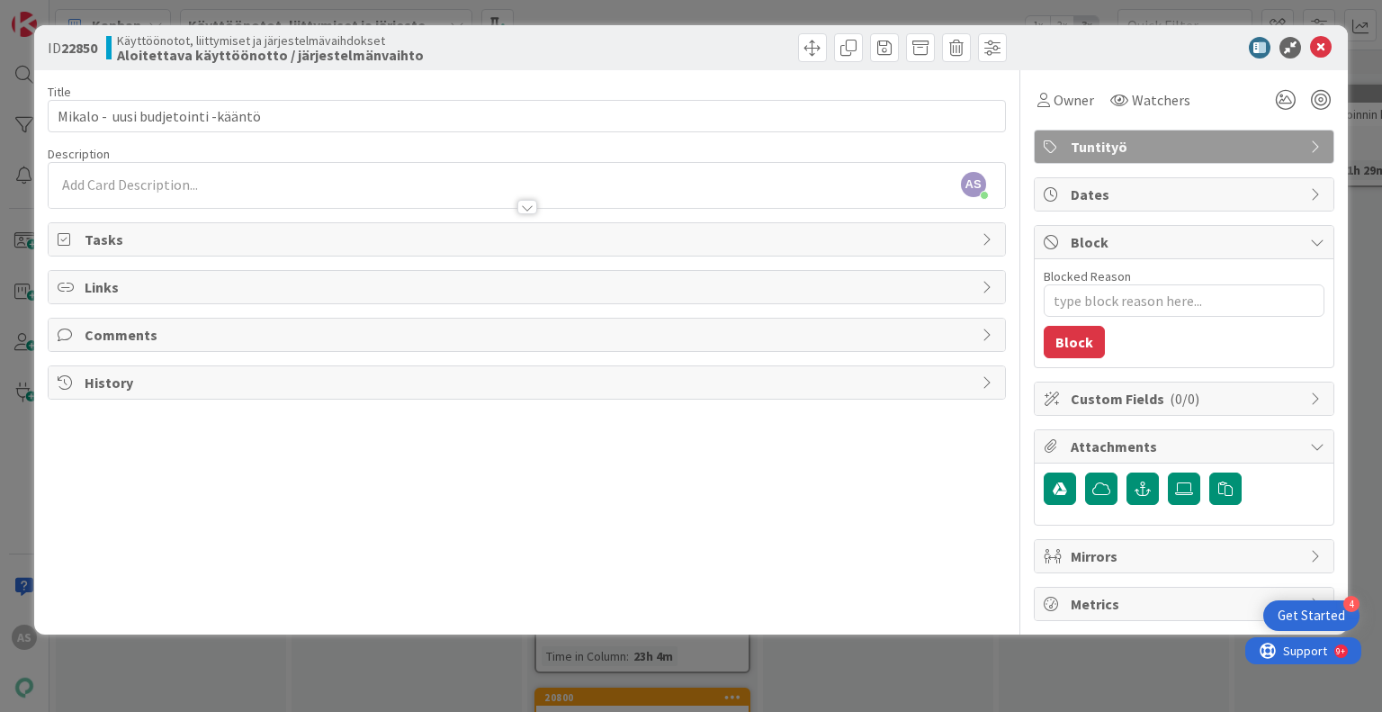
click at [907, 670] on div "ID 22850 Käyttöönotot, liittymiset ja järjestelmävaihdokset Aloitettava käyttöö…" at bounding box center [691, 356] width 1382 height 712
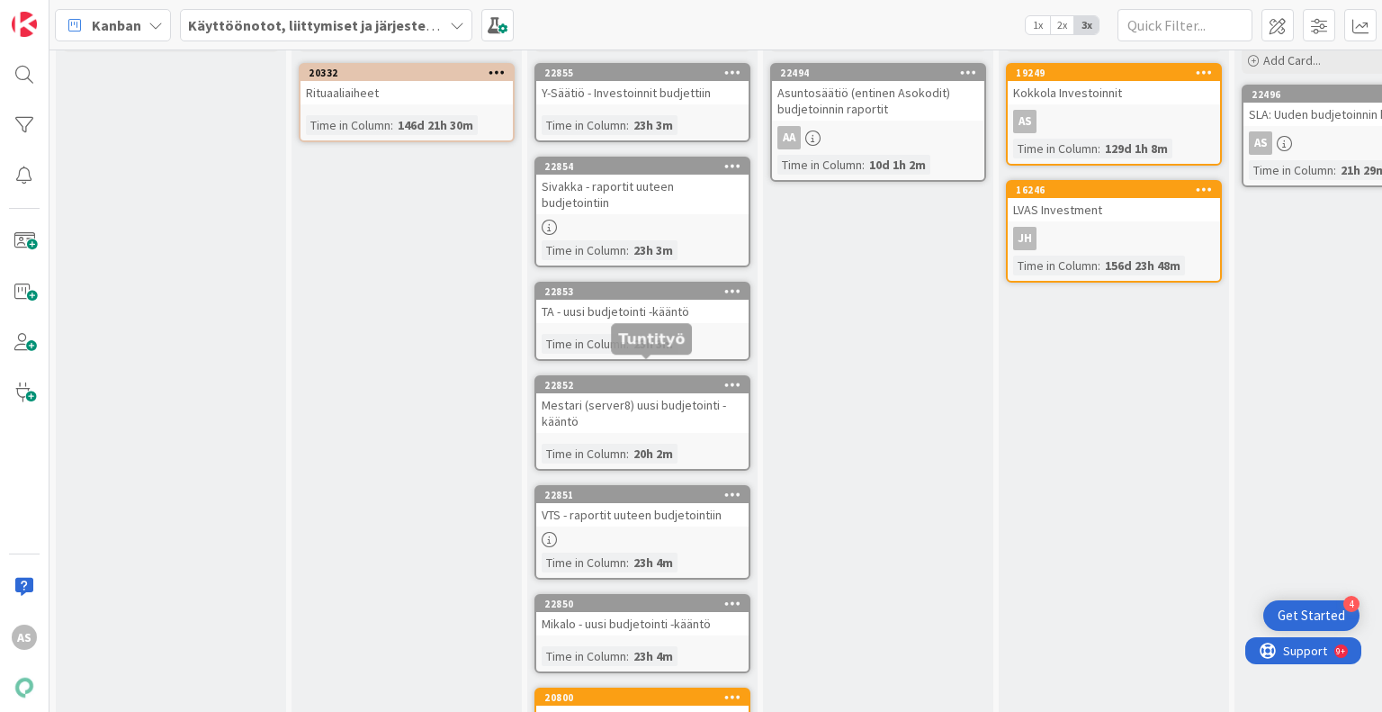
click at [675, 379] on div "22852" at bounding box center [646, 385] width 204 height 13
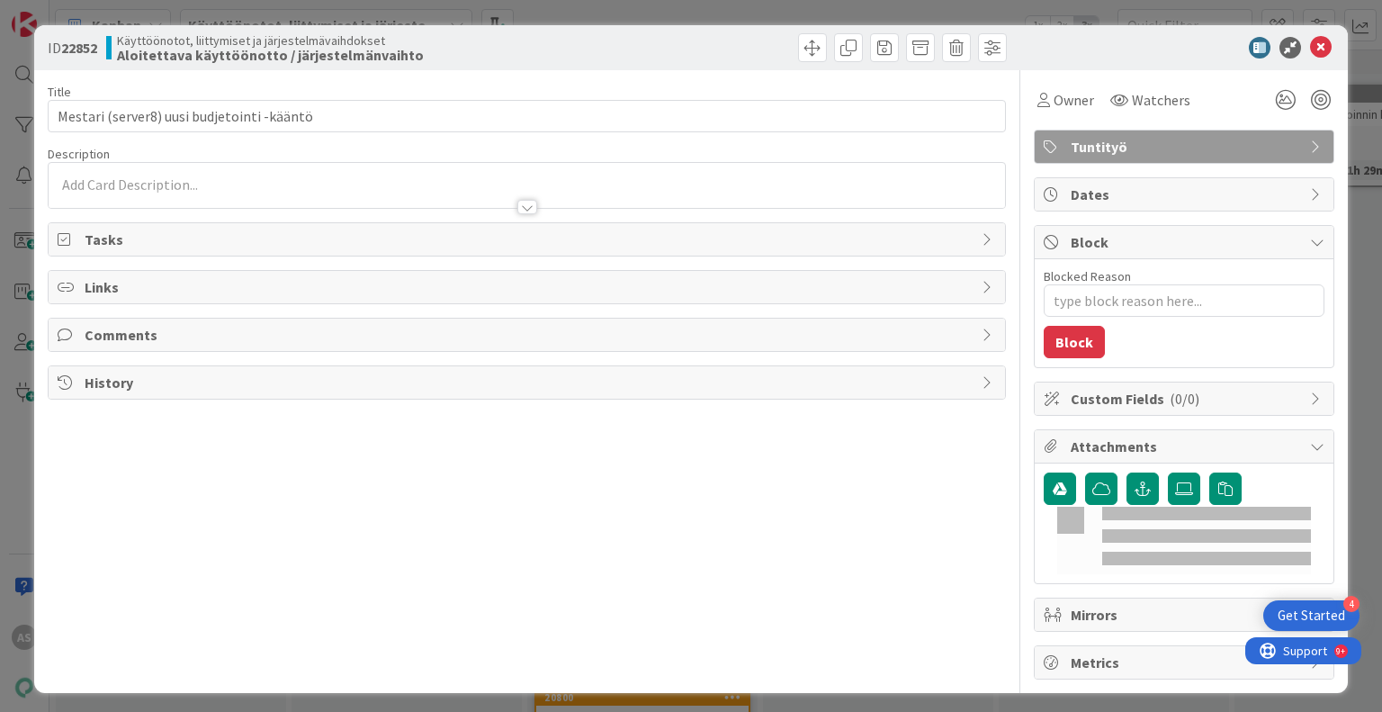
type textarea "x"
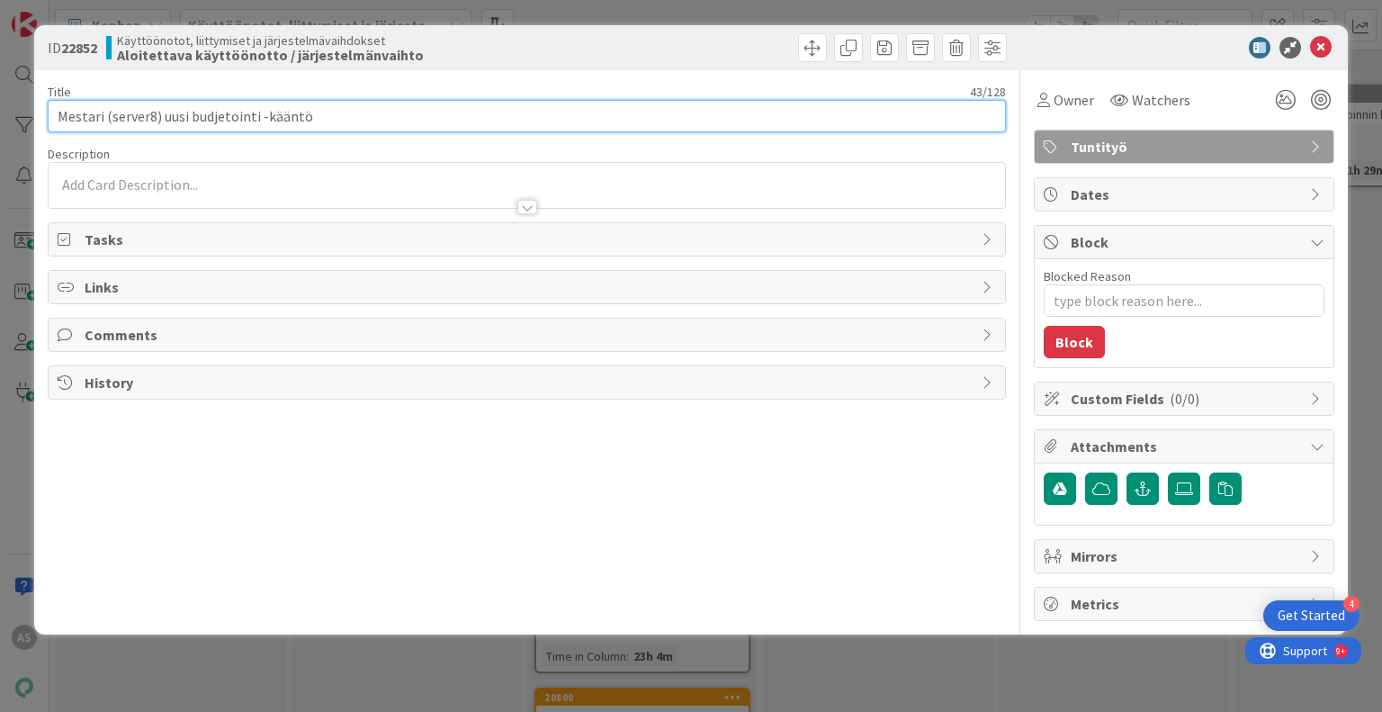
click at [140, 125] on input "Mestari (server8) uusi budjetointi -kääntö" at bounding box center [526, 116] width 957 height 32
type input "Mestari (server8) - uusi budjetointi -kääntö"
type textarea "x"
type input "Mestari (server8) - uusi budjetointi -kääntö"
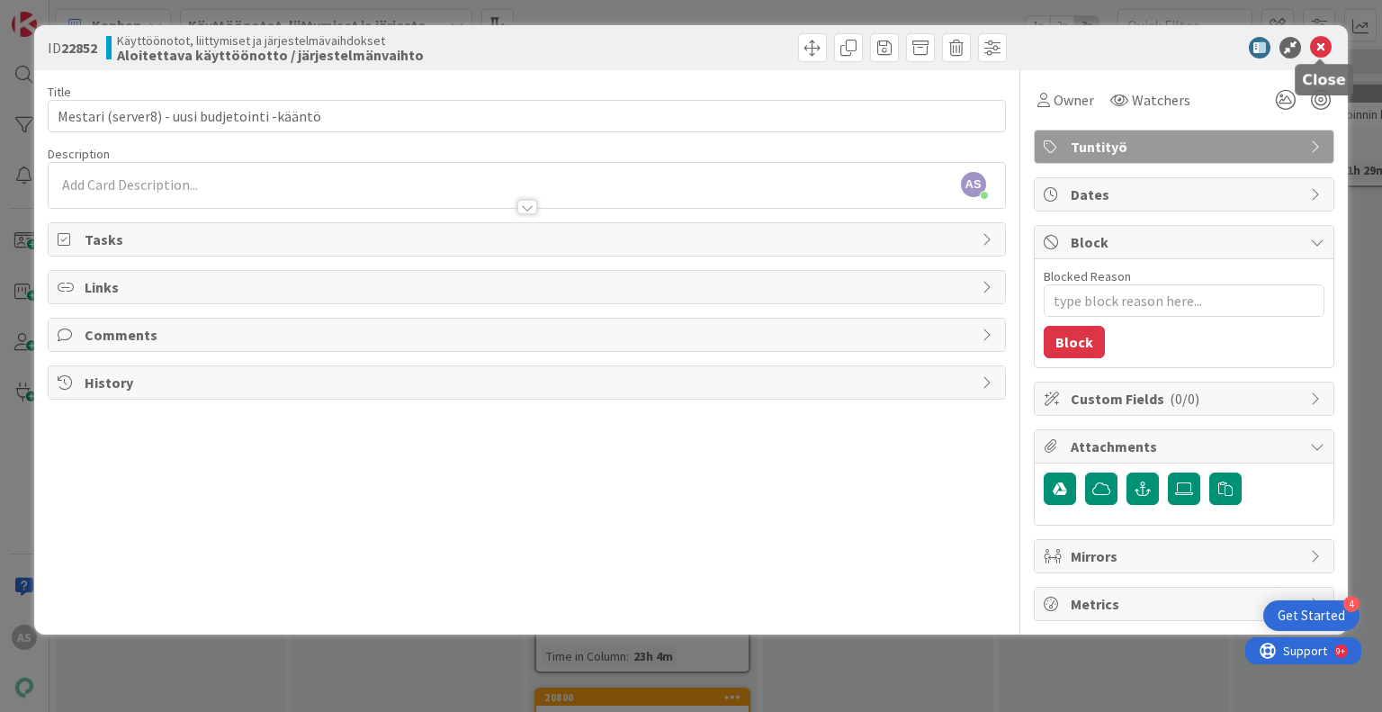
click at [1324, 53] on icon at bounding box center [1321, 48] width 22 height 22
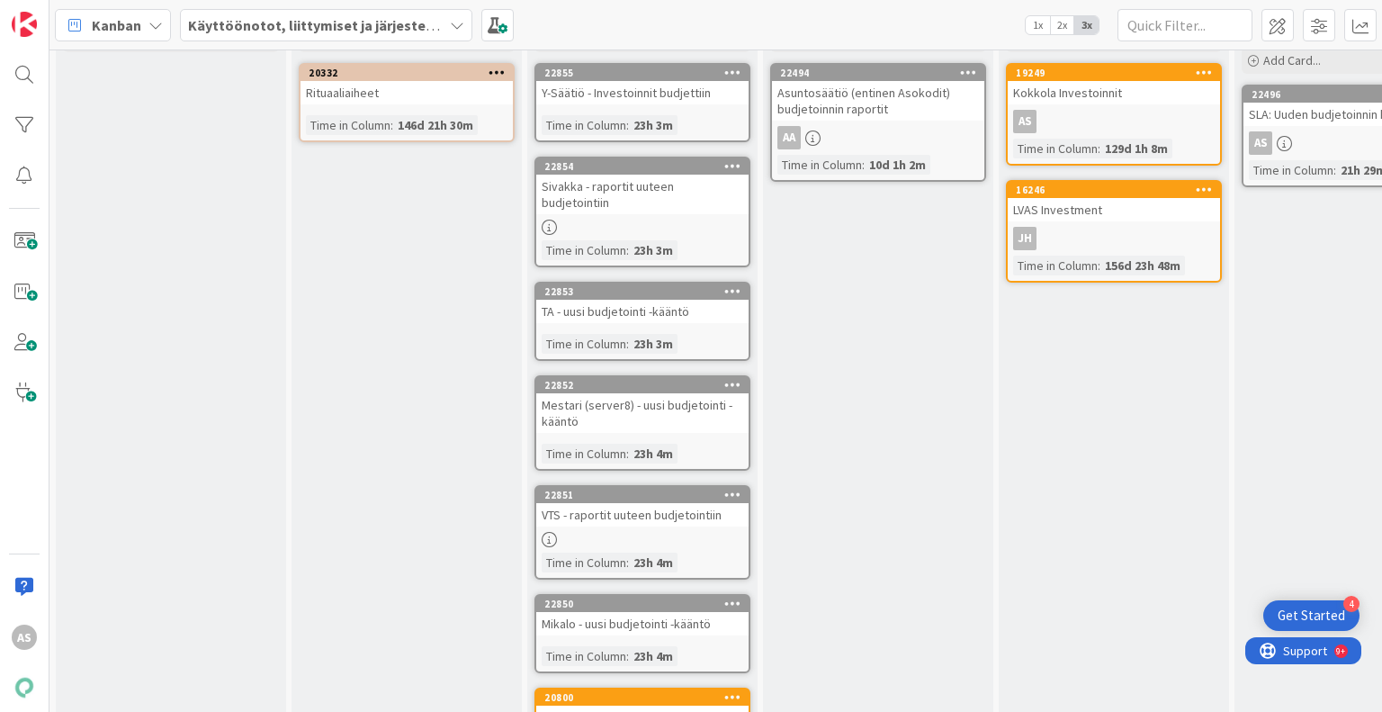
click at [771, 424] on div "Palvelun määrittely Add Card... 22494 Asuntosäätiö (entinen Asokodit) budjetoin…" at bounding box center [878, 464] width 230 height 947
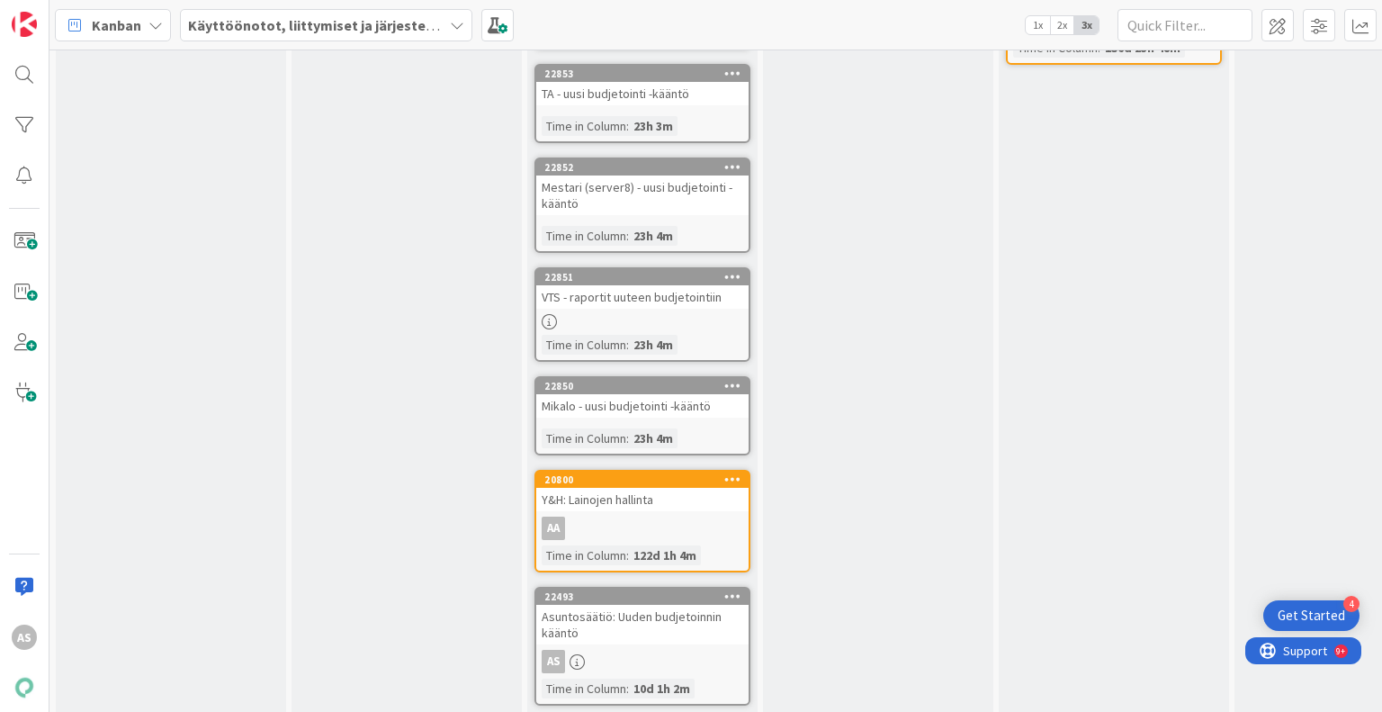
scroll to position [316, 0]
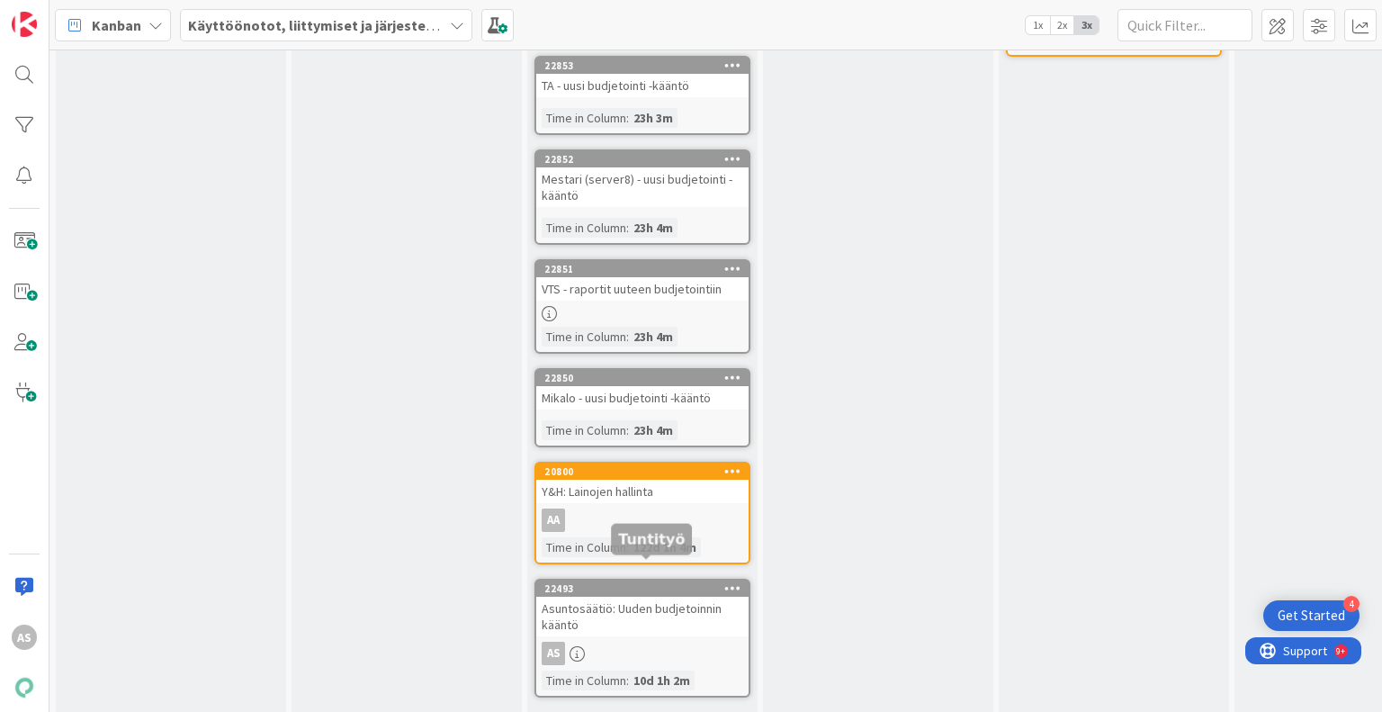
click at [638, 582] on div "22493" at bounding box center [646, 588] width 204 height 13
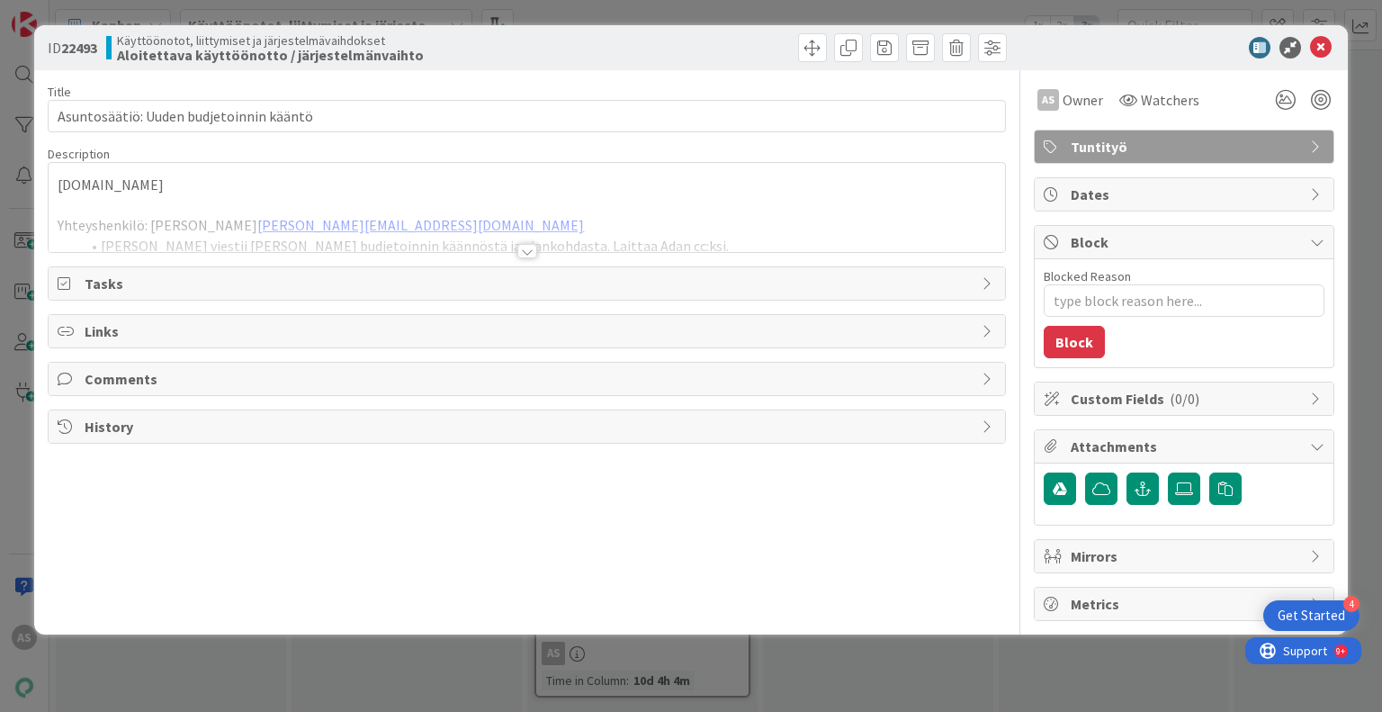
type textarea "x"
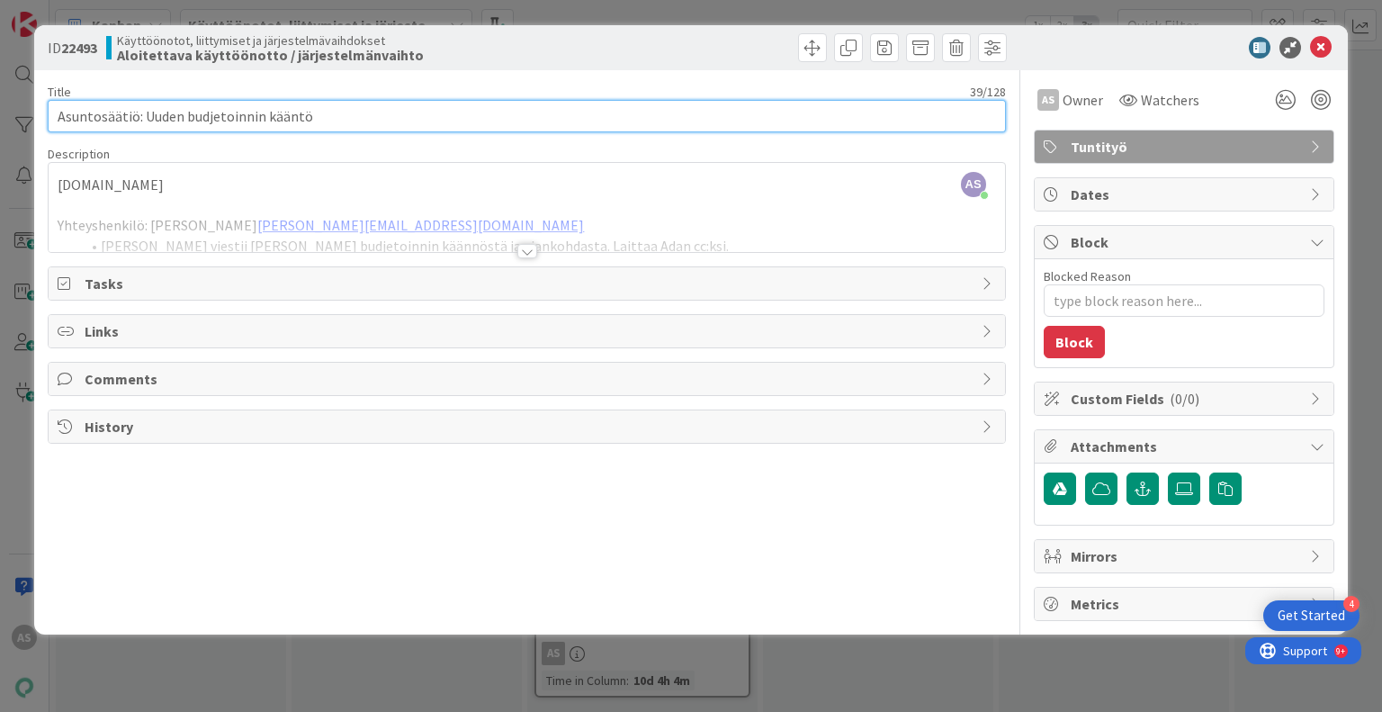
click at [137, 114] on input "Asuntosäätiö: Uuden budjetoinnin kääntö" at bounding box center [526, 116] width 957 height 32
type input "Asuntosäätiö (server: Uuden budjetoinnin kääntö"
type textarea "x"
type input "Asuntosäätiö (server6: Uuden budjetoinnin kääntö"
type textarea "x"
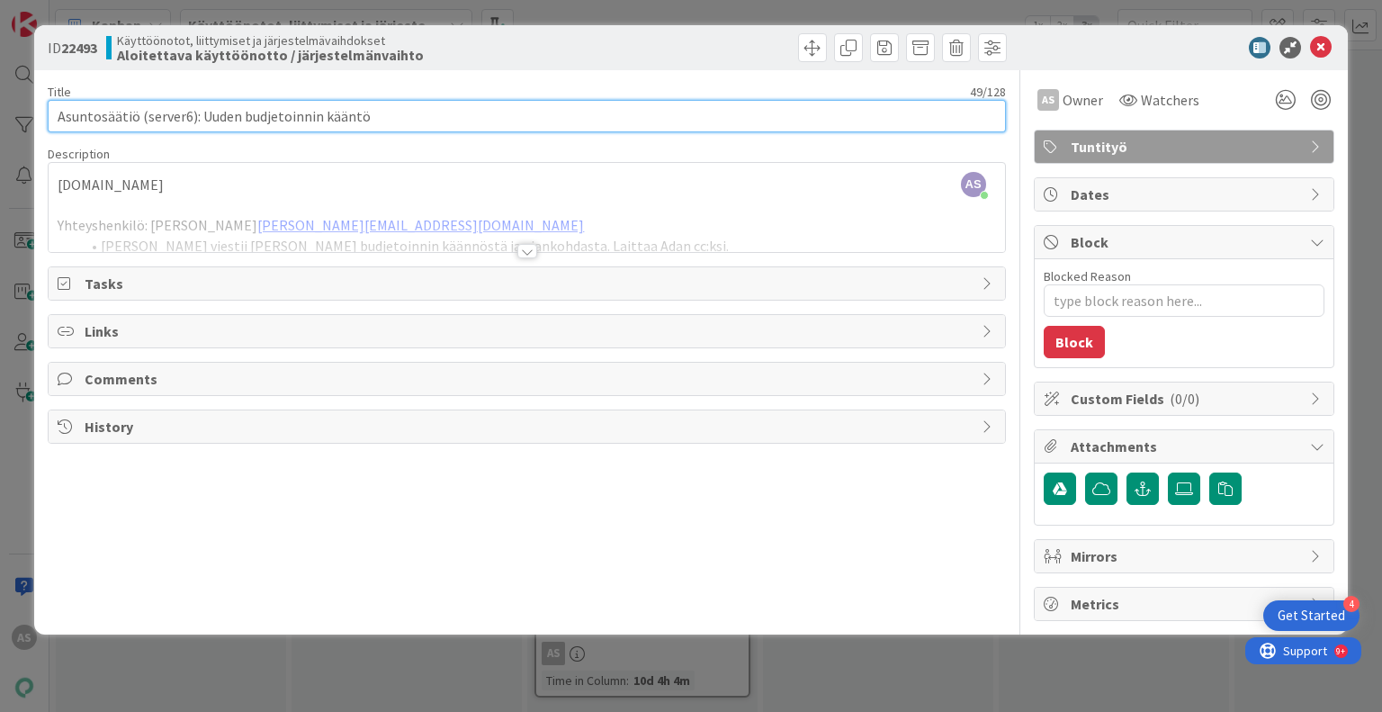
type input "Asuntosäätiö (server6) : Uuden budjetoinnin kääntö"
type textarea "x"
type input "Asuntosäätiö (server6) : Uuden budjetoinnin kääntö"
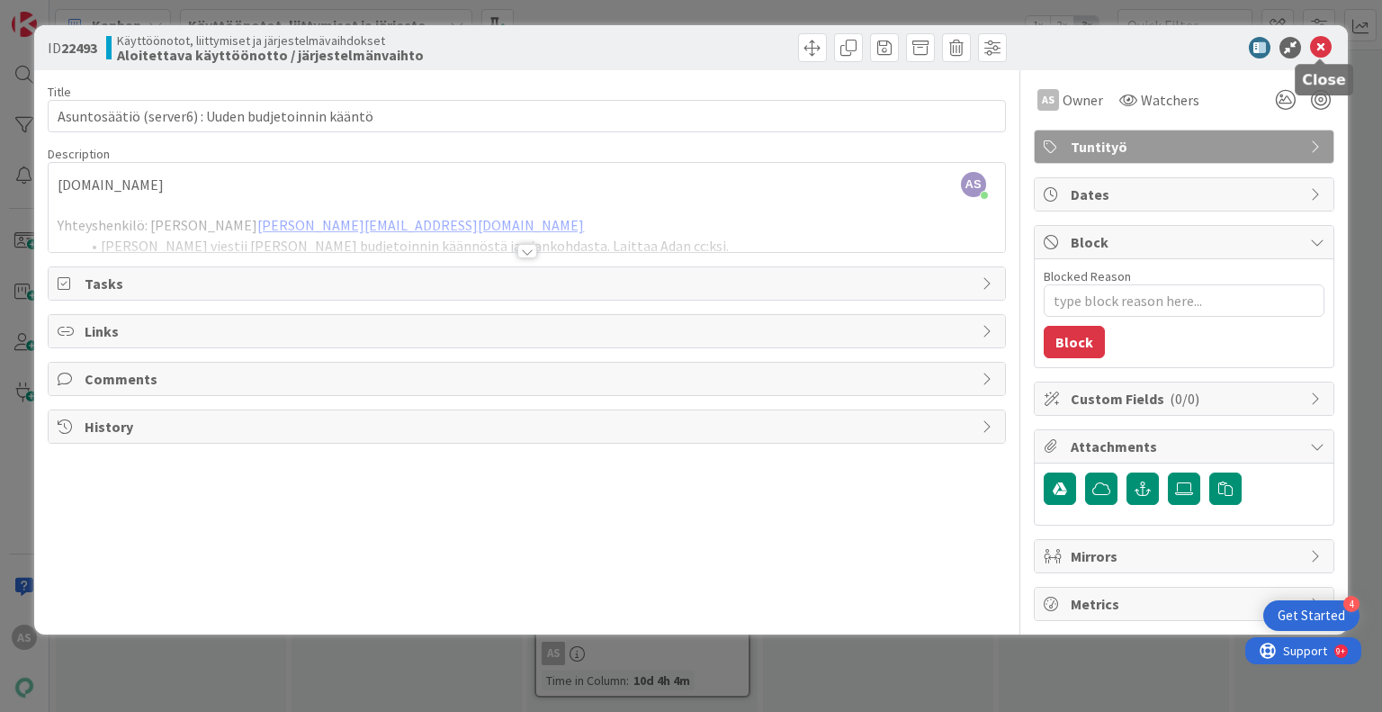
drag, startPoint x: 1327, startPoint y: 52, endPoint x: 1315, endPoint y: 71, distance: 22.7
click at [1325, 51] on icon at bounding box center [1321, 48] width 22 height 22
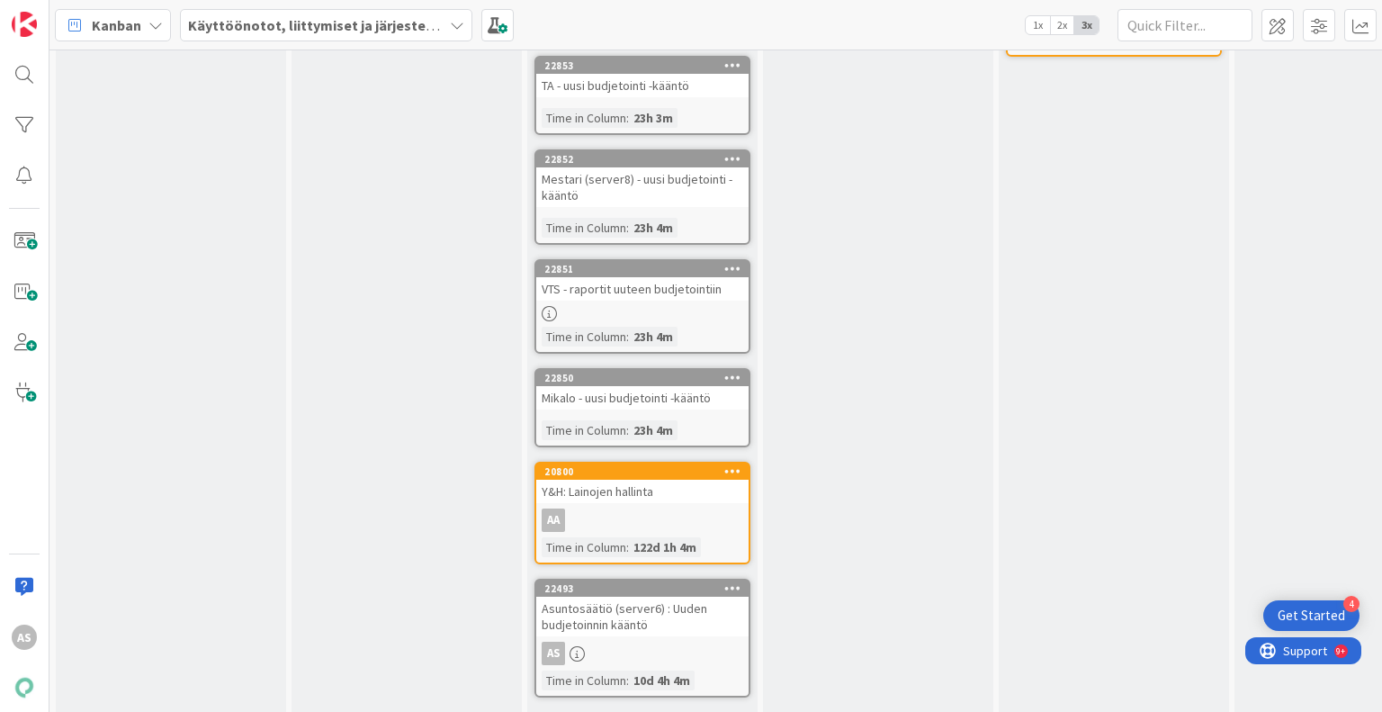
click at [960, 491] on div "Palvelun määrittely Add Card... 22494 Asuntosäätiö (entinen Asokodit) budjetoin…" at bounding box center [878, 238] width 230 height 947
click at [346, 31] on b "Käyttöönotot, liittymiset ja järjestelmävaihdokset" at bounding box center [356, 25] width 337 height 18
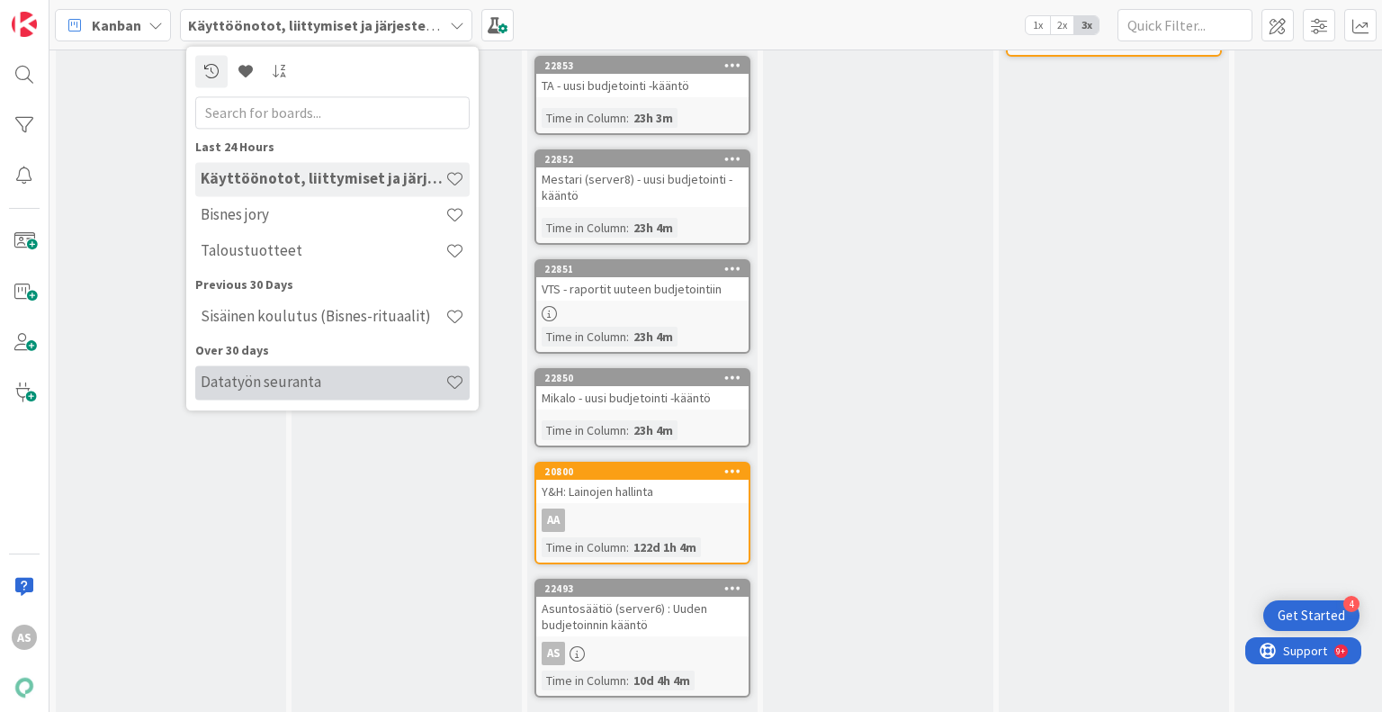
click at [326, 388] on h4 "Datatyön seuranta" at bounding box center [323, 382] width 245 height 18
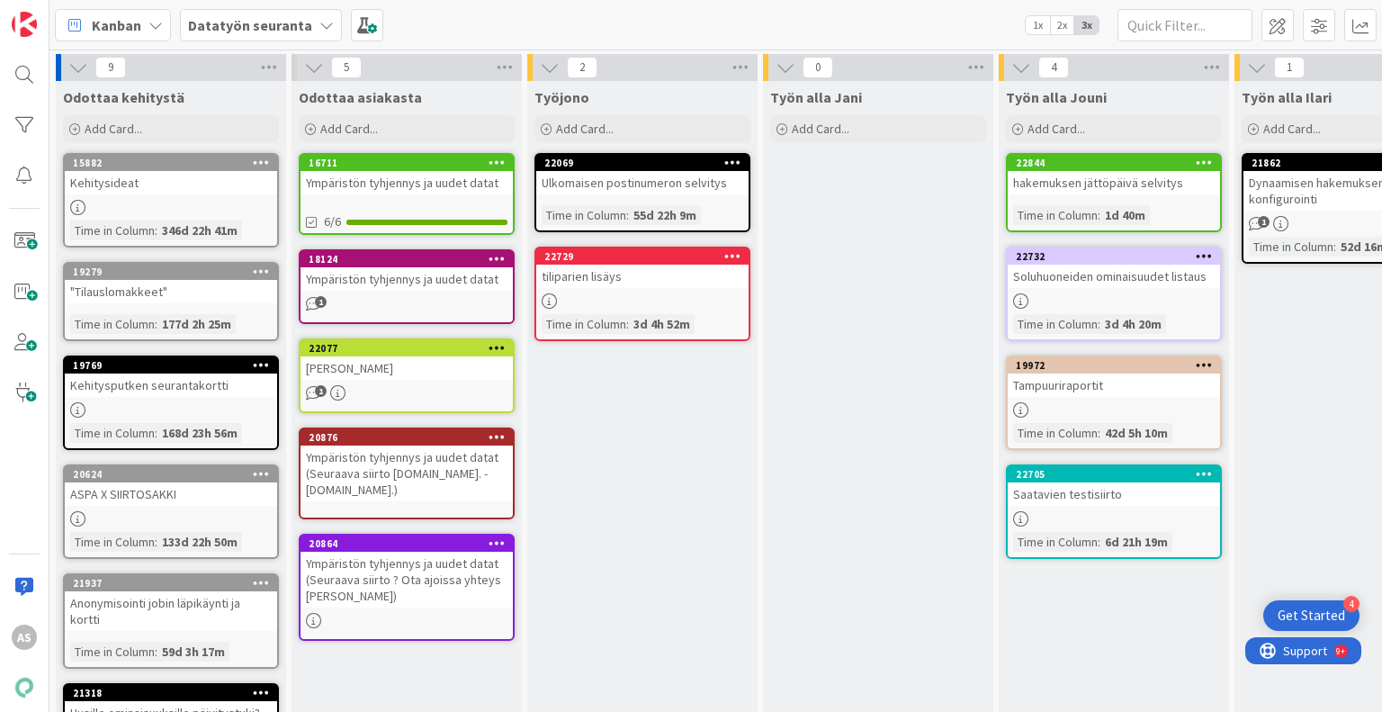
click at [285, 35] on div "Datatyön seuranta" at bounding box center [261, 25] width 162 height 32
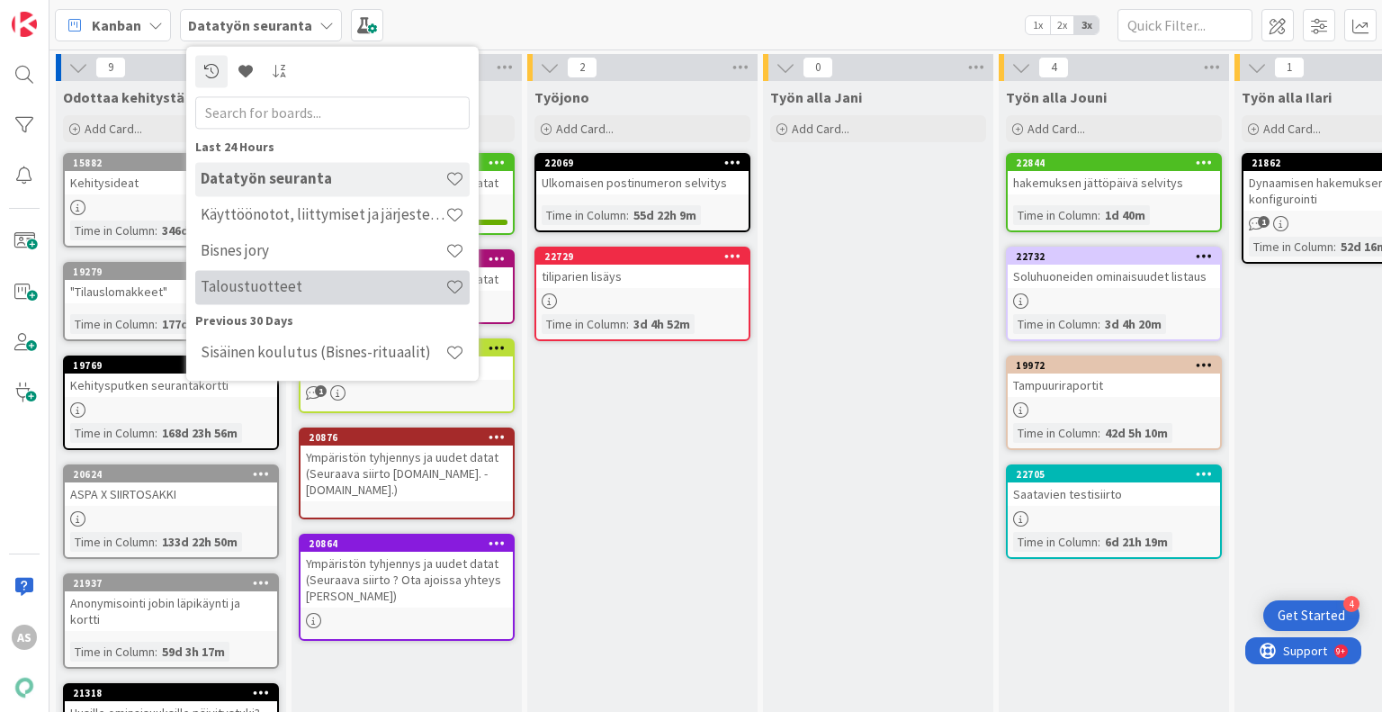
click at [319, 292] on h4 "Taloustuotteet" at bounding box center [323, 287] width 245 height 18
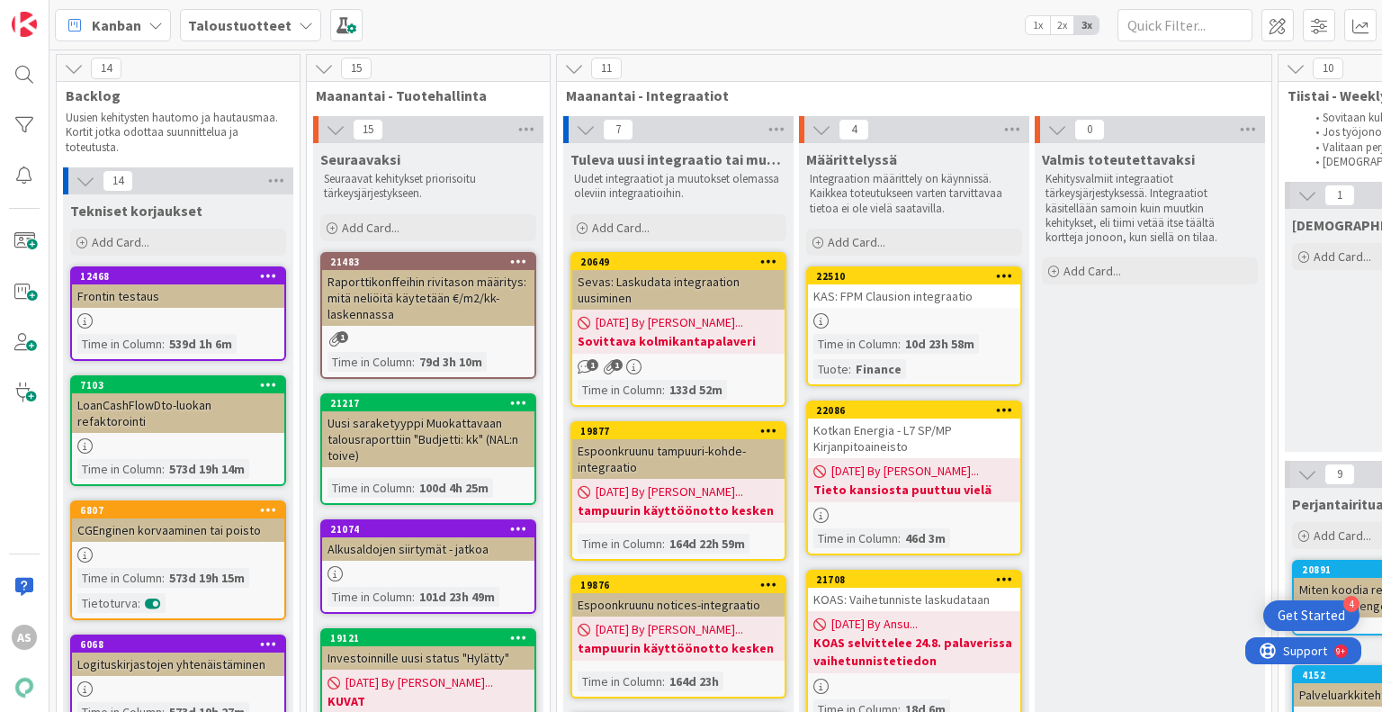
click at [257, 36] on div "Taloustuotteet" at bounding box center [250, 25] width 141 height 32
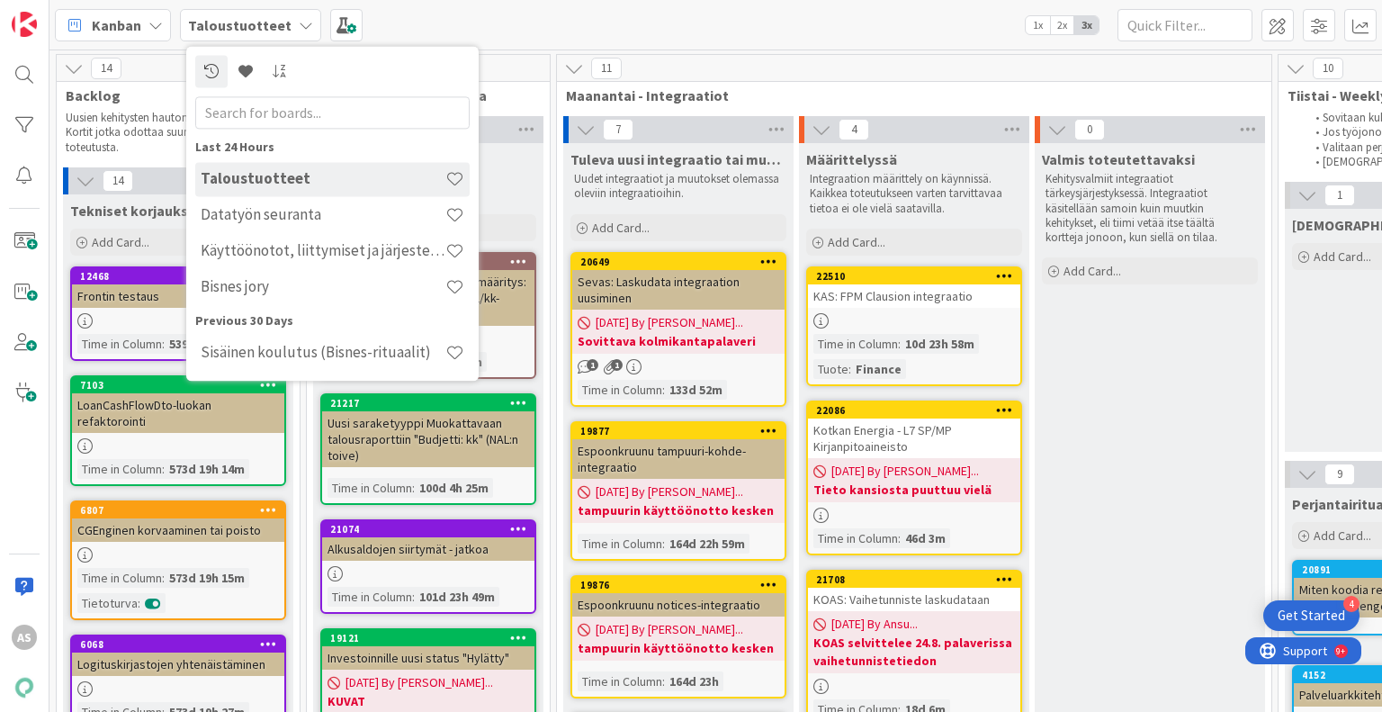
click at [202, 17] on b "Taloustuotteet" at bounding box center [239, 25] width 103 height 18
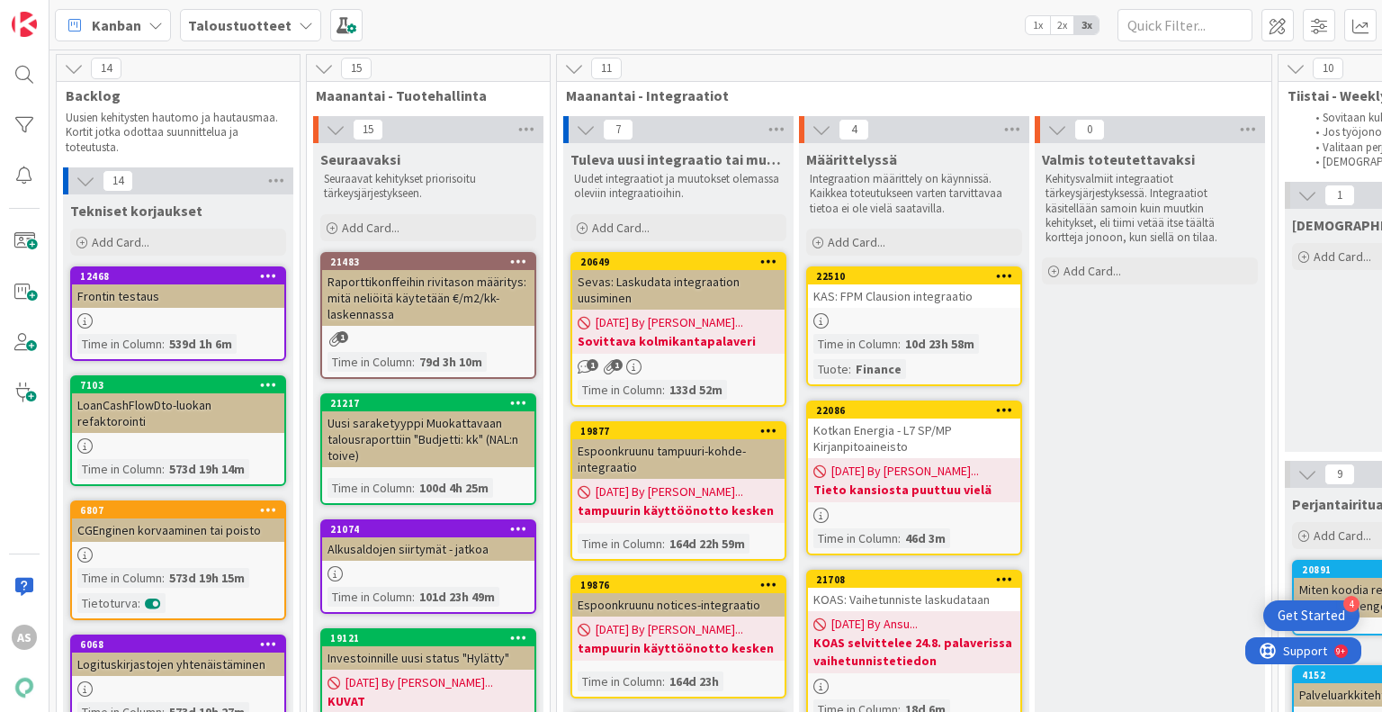
click at [138, 28] on span "Kanban" at bounding box center [116, 25] width 49 height 22
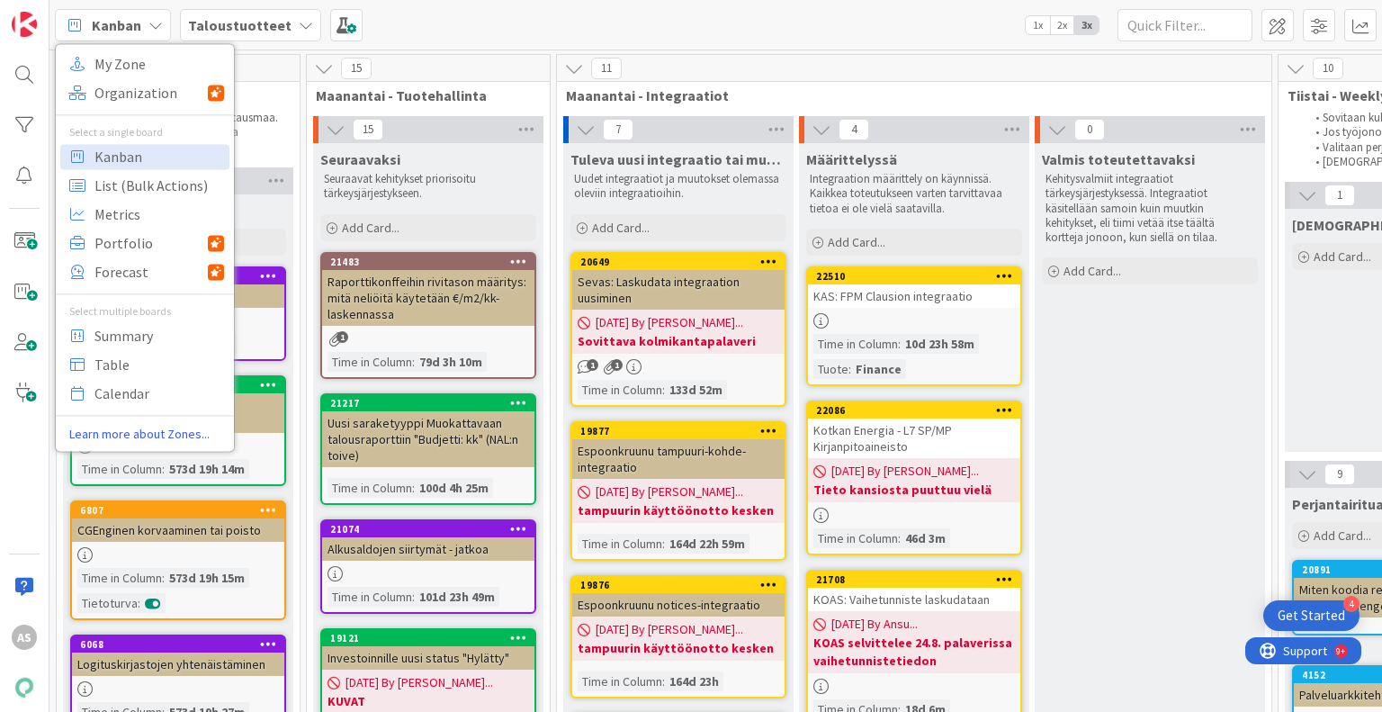
click at [256, 23] on b "Taloustuotteet" at bounding box center [239, 25] width 103 height 18
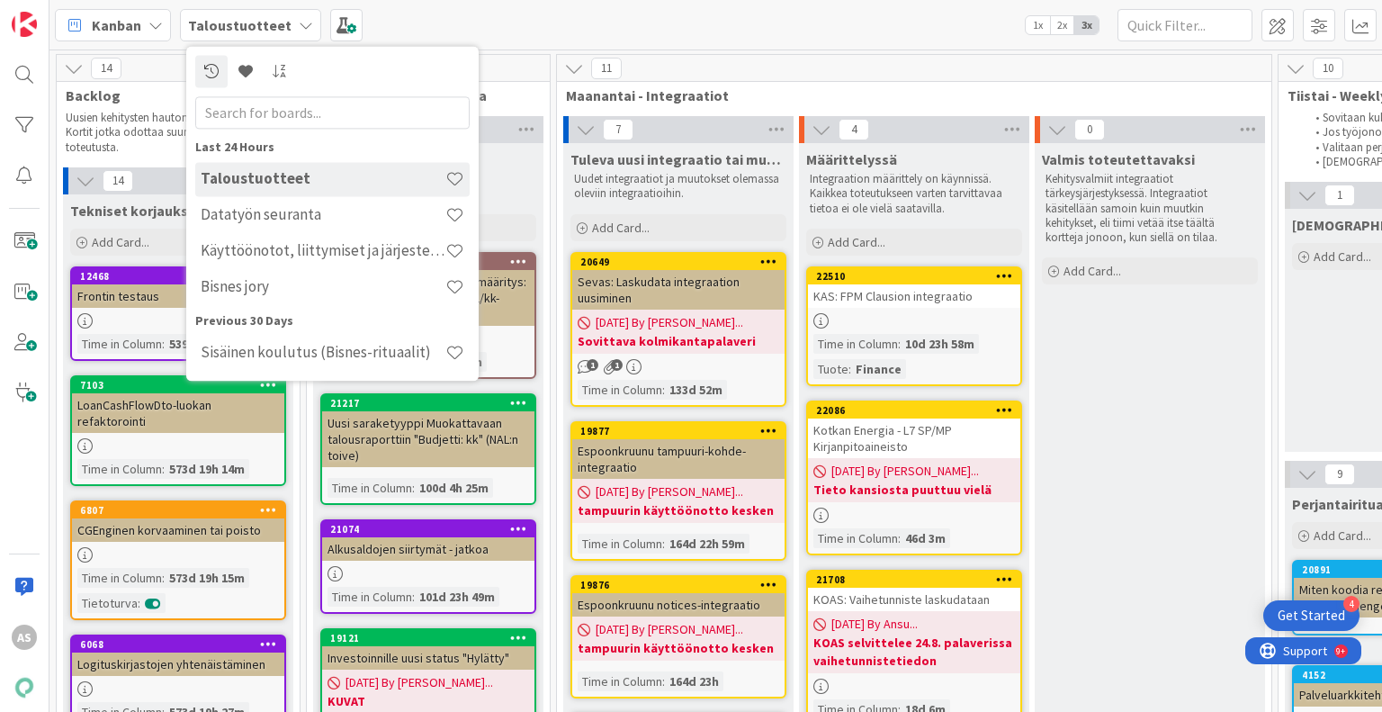
click at [316, 251] on h4 "Käyttöönotot, liittymiset ja järjestelmävaihdokset" at bounding box center [323, 251] width 245 height 18
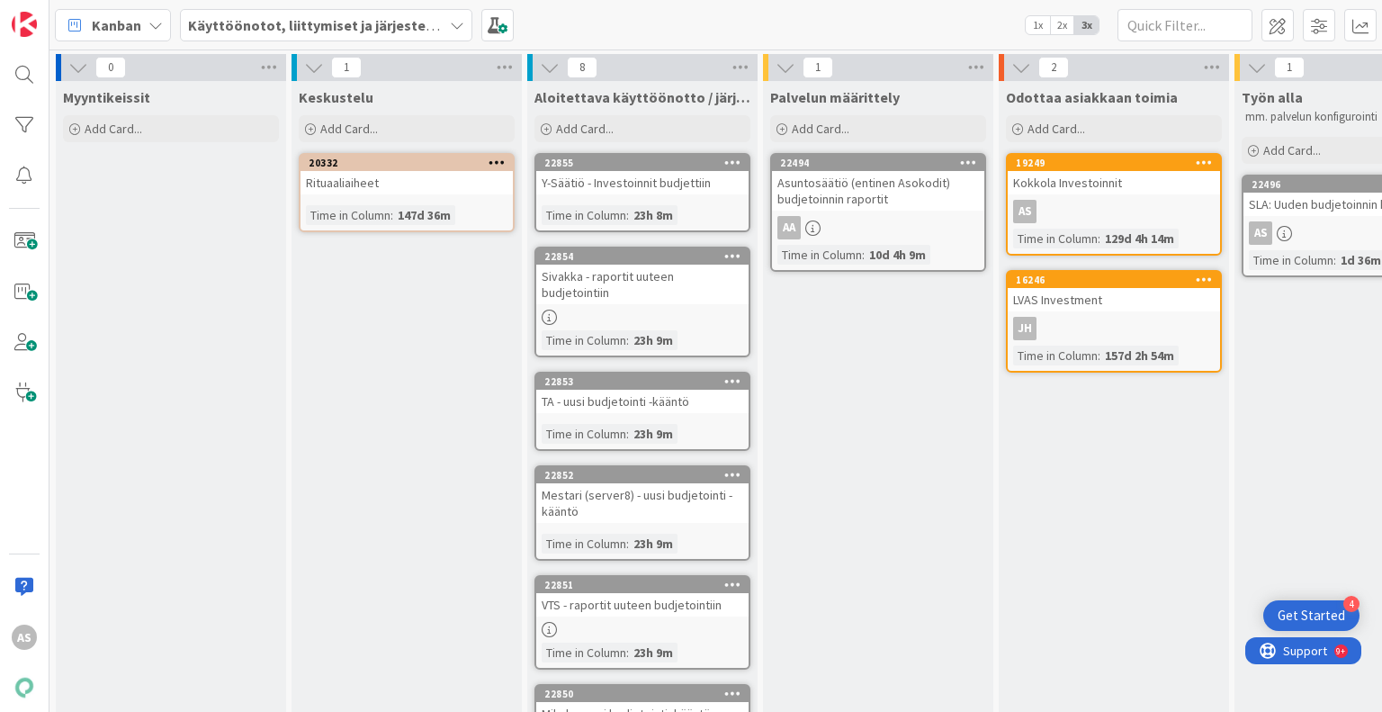
click at [388, 14] on span "Käyttöönotot, liittymiset ja järjestelmävaihdokset" at bounding box center [315, 25] width 255 height 22
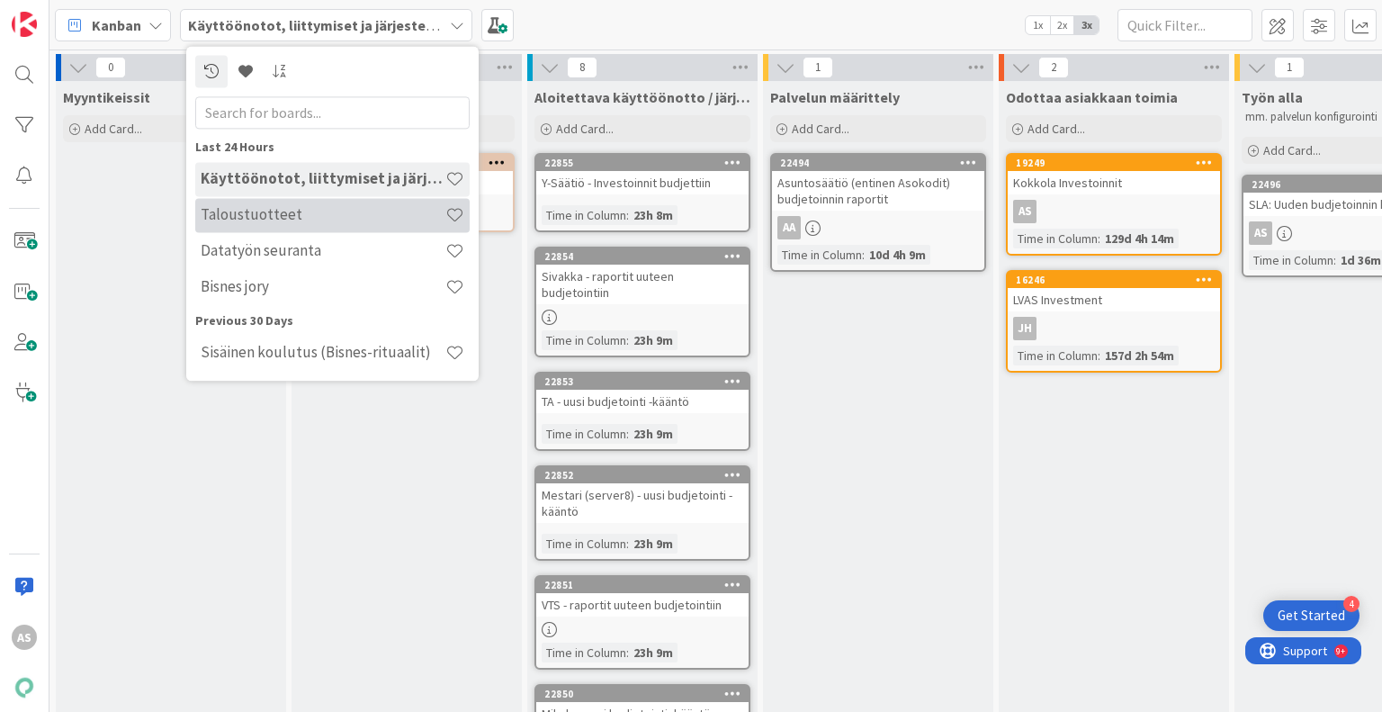
click at [408, 208] on h4 "Taloustuotteet" at bounding box center [323, 215] width 245 height 18
